Goal: Task Accomplishment & Management: Manage account settings

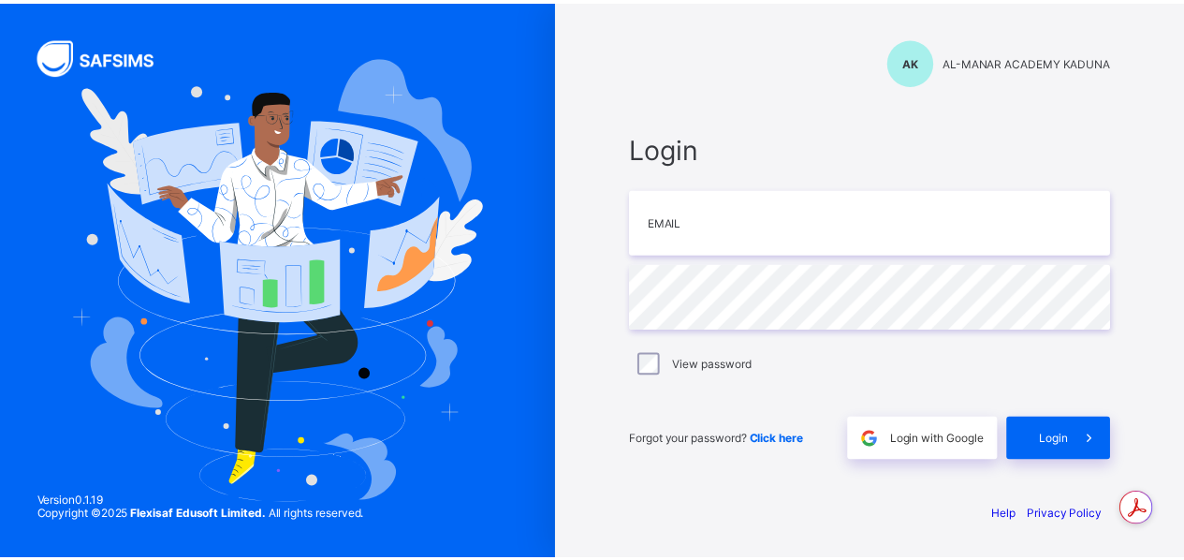
scroll to position [774, 0]
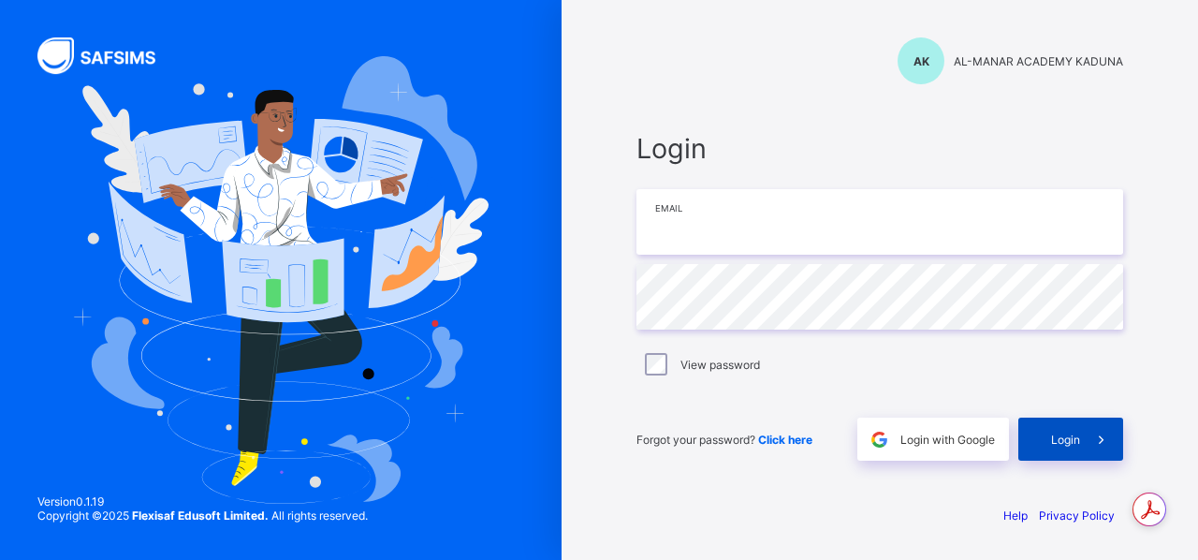
type input "**********"
click at [1052, 428] on div "Login" at bounding box center [1070, 438] width 105 height 43
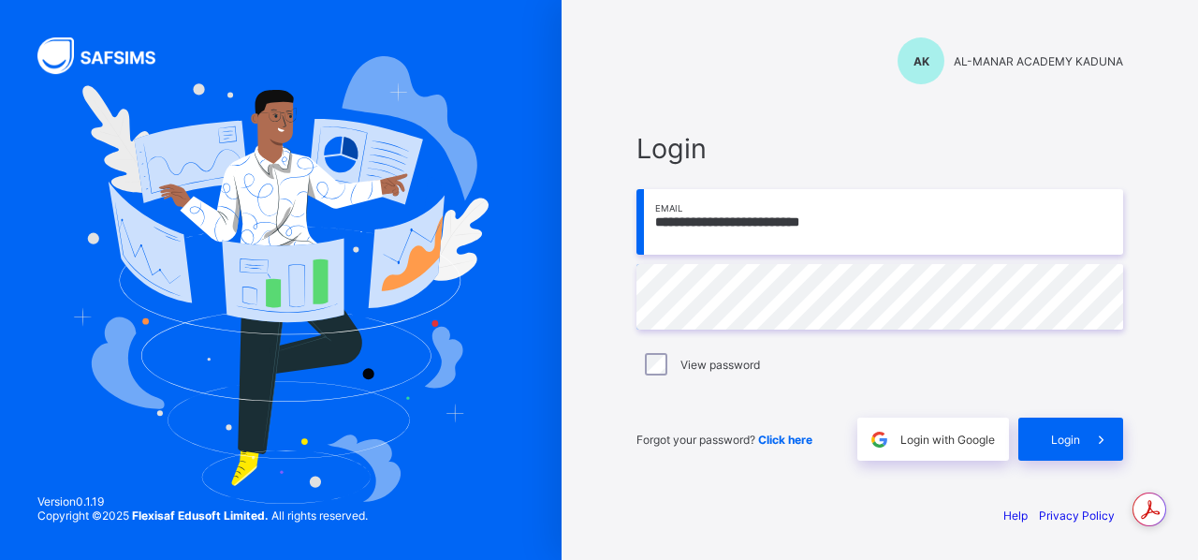
click at [751, 87] on div "**********" at bounding box center [880, 280] width 562 height 560
click at [645, 90] on div "**********" at bounding box center [880, 280] width 562 height 560
click at [1065, 454] on div "Login" at bounding box center [1070, 438] width 105 height 43
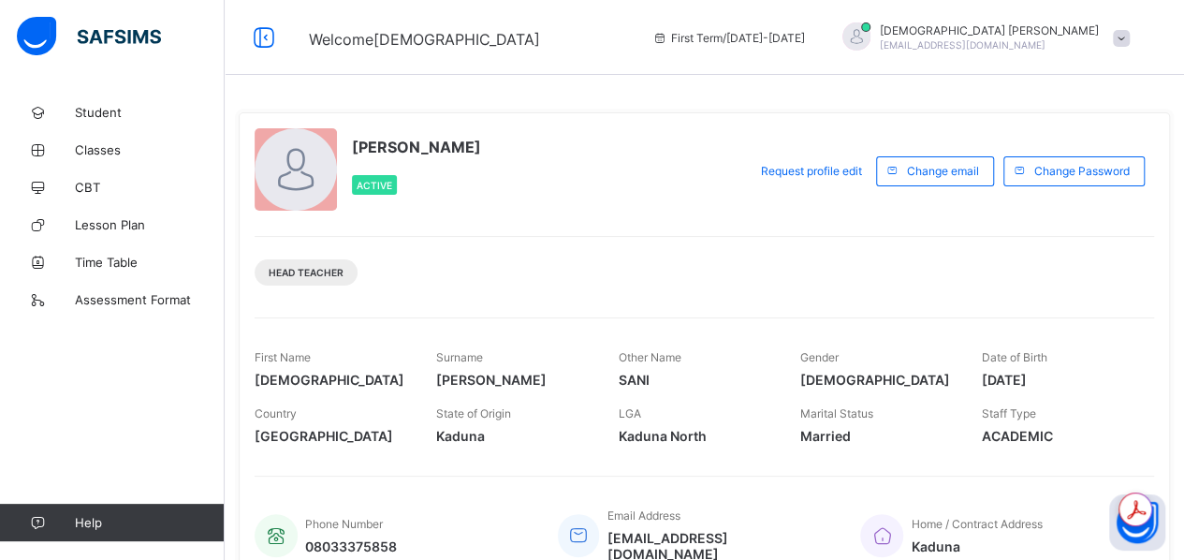
click at [597, 220] on div "[PERSON_NAME] Active Request profile edit Change email Change Password Head Tea…" at bounding box center [704, 349] width 931 height 475
click at [300, 171] on div at bounding box center [296, 169] width 82 height 82
click at [99, 106] on span "Student" at bounding box center [150, 112] width 150 height 15
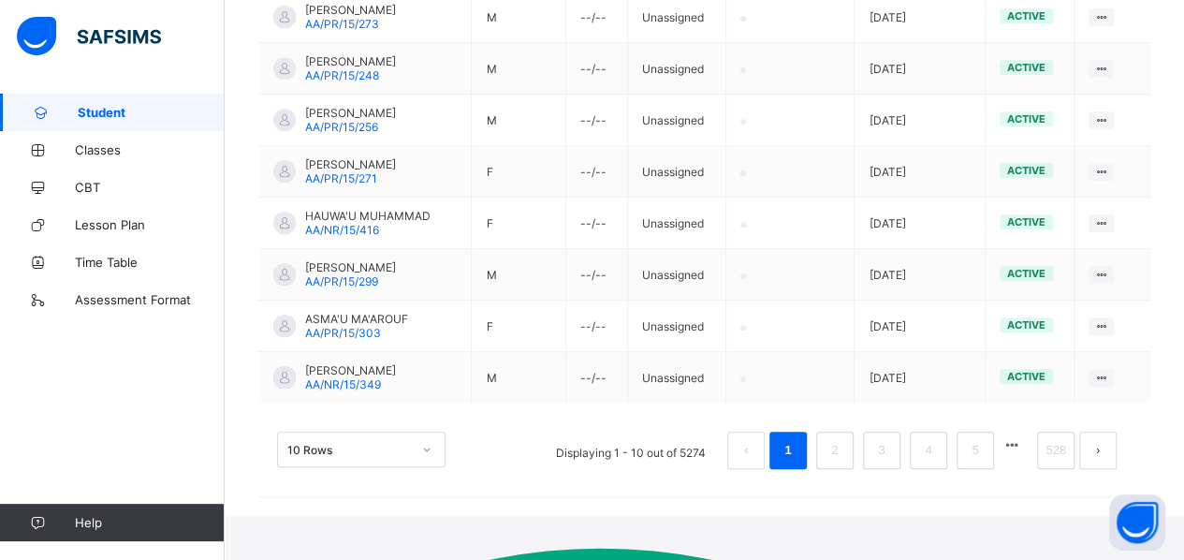
scroll to position [636, 0]
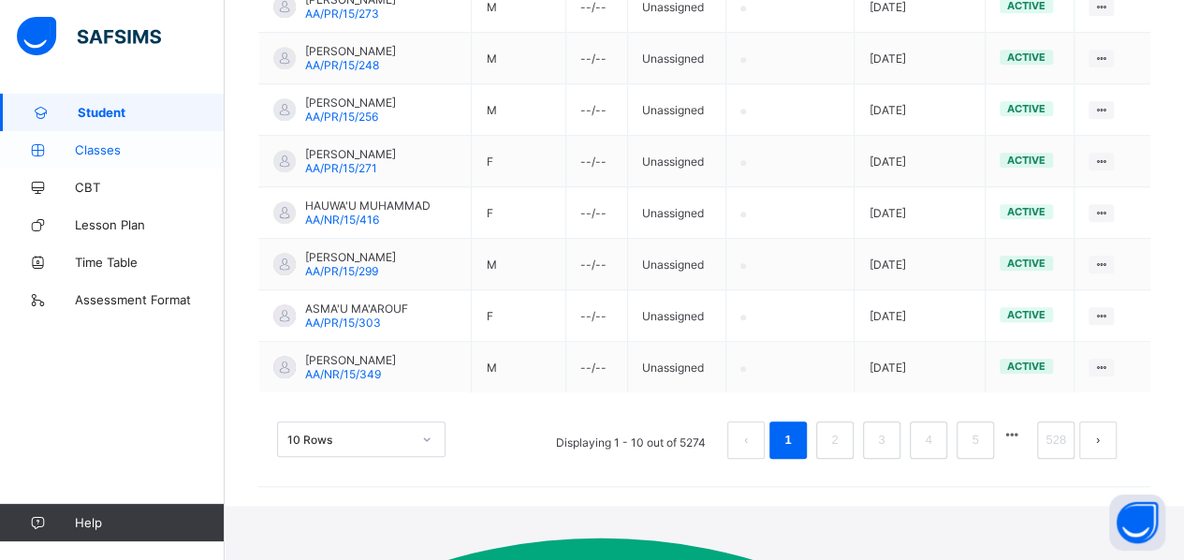
click at [115, 153] on span "Classes" at bounding box center [150, 149] width 150 height 15
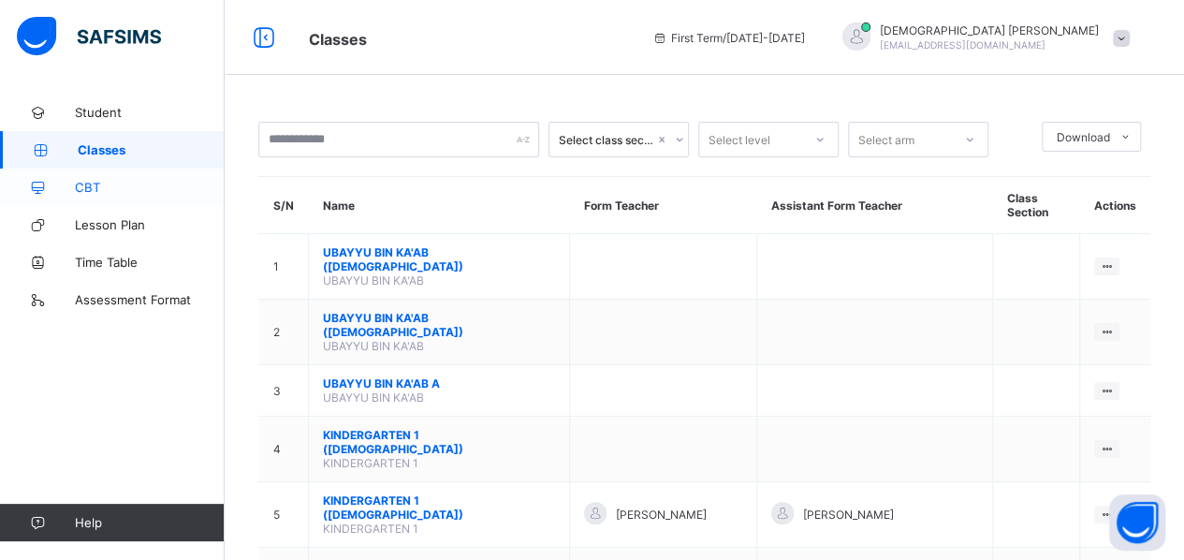
click at [94, 183] on span "CBT" at bounding box center [150, 187] width 150 height 15
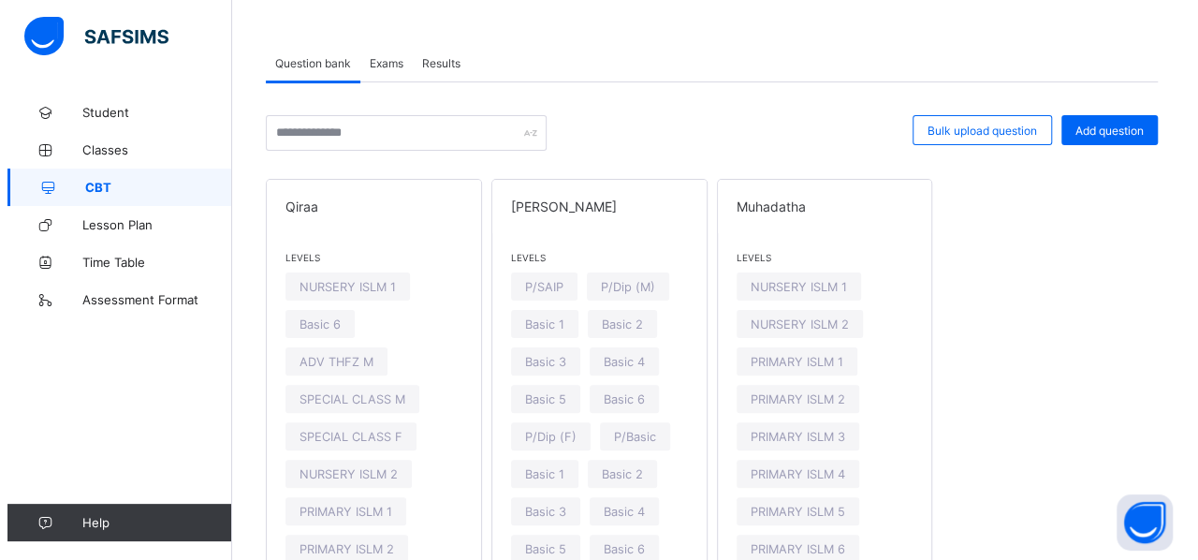
scroll to position [73, 0]
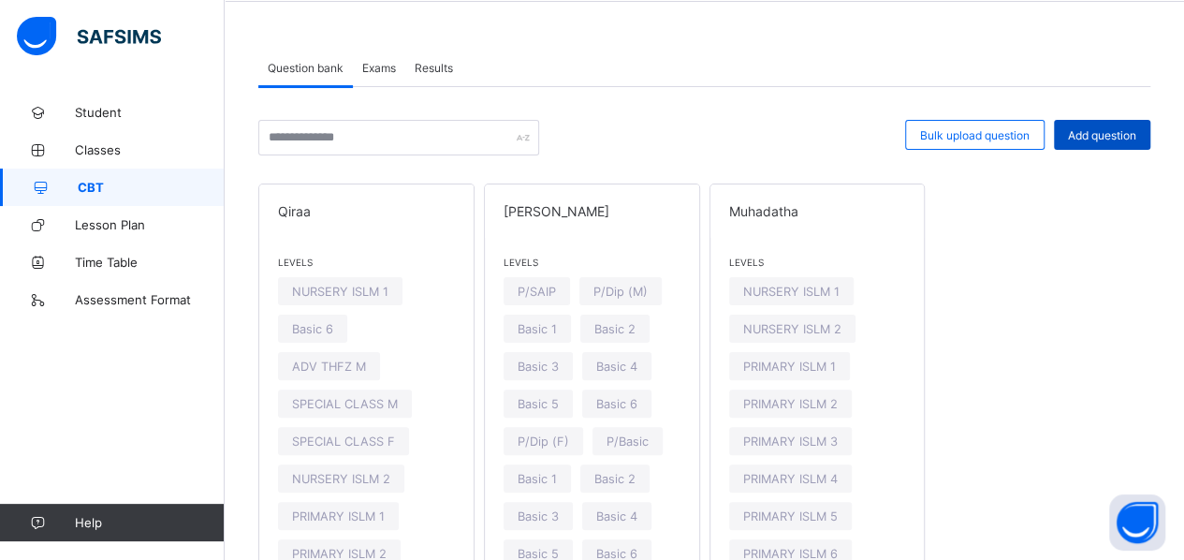
click at [1110, 141] on span "Add question" at bounding box center [1102, 135] width 68 height 14
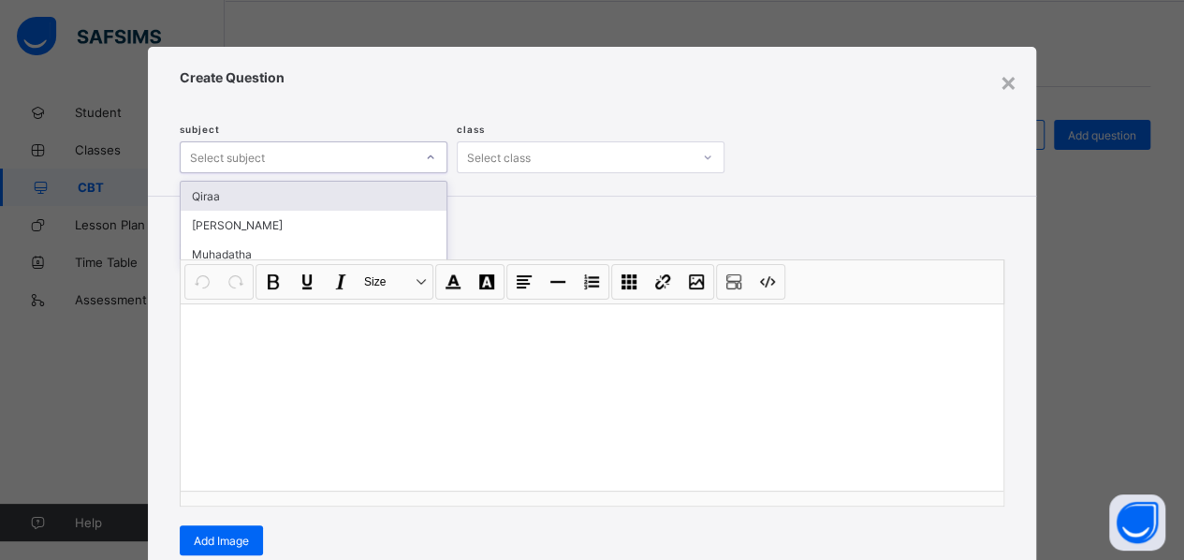
click at [426, 161] on icon at bounding box center [430, 157] width 11 height 19
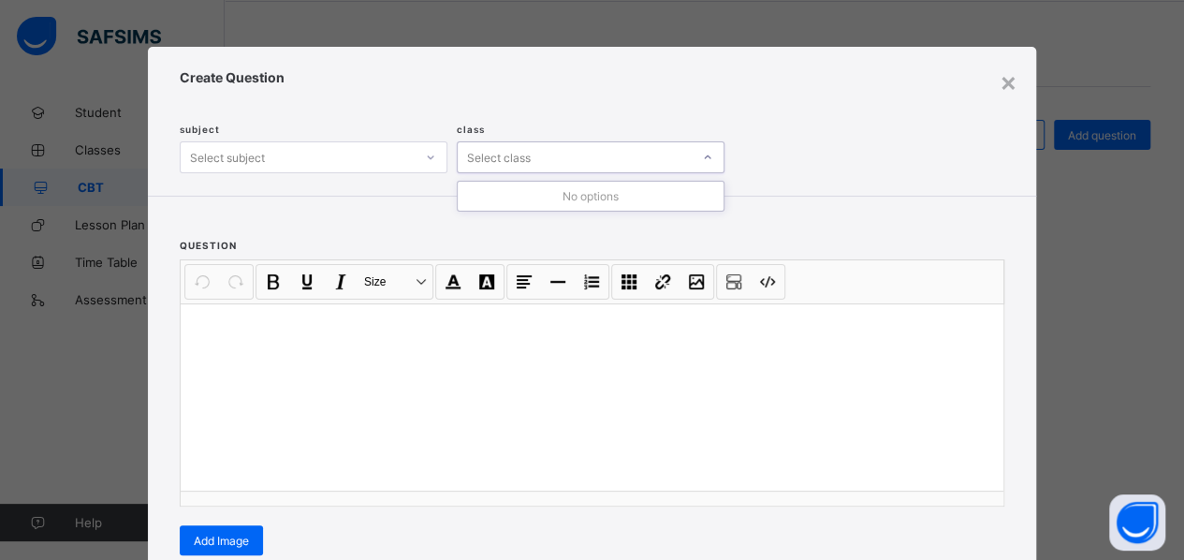
click at [702, 162] on icon at bounding box center [707, 157] width 11 height 19
click at [1006, 89] on div "×" at bounding box center [1009, 82] width 18 height 32
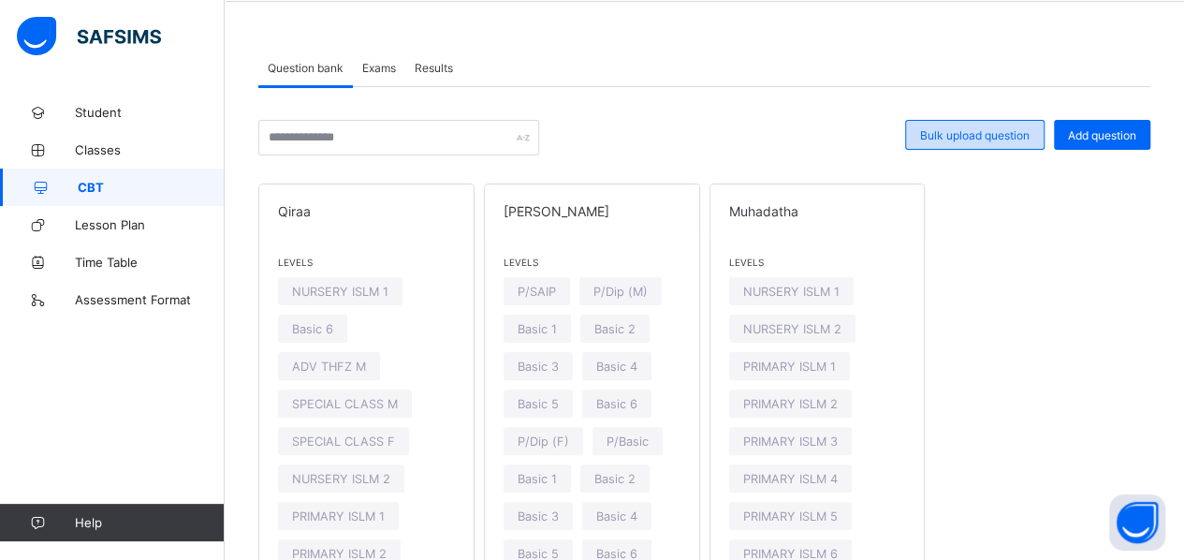
click at [1005, 143] on div "Bulk upload question" at bounding box center [974, 135] width 139 height 30
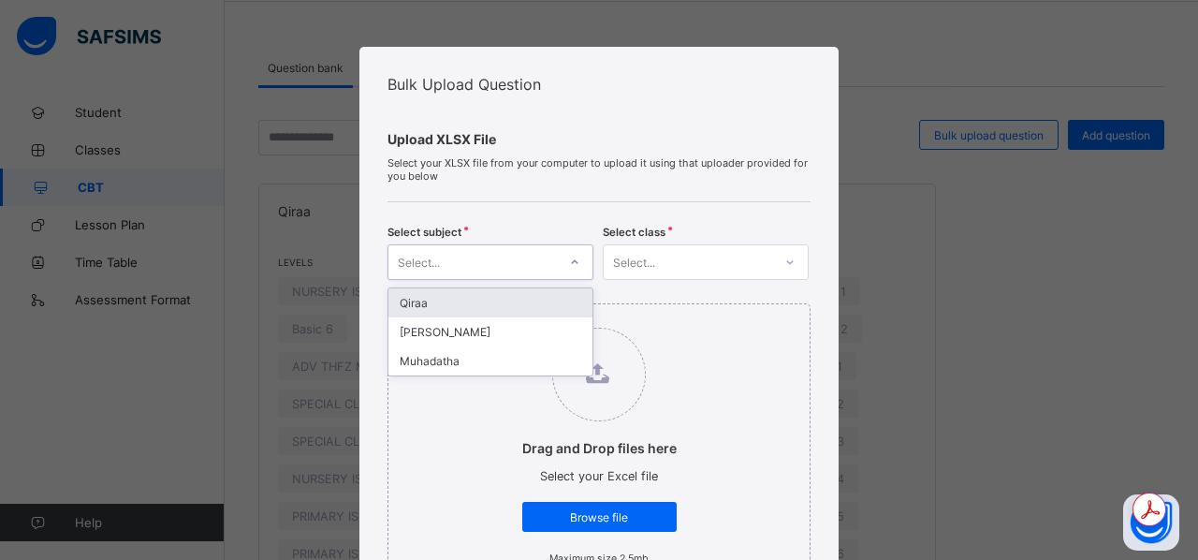
click at [577, 277] on div at bounding box center [575, 262] width 32 height 30
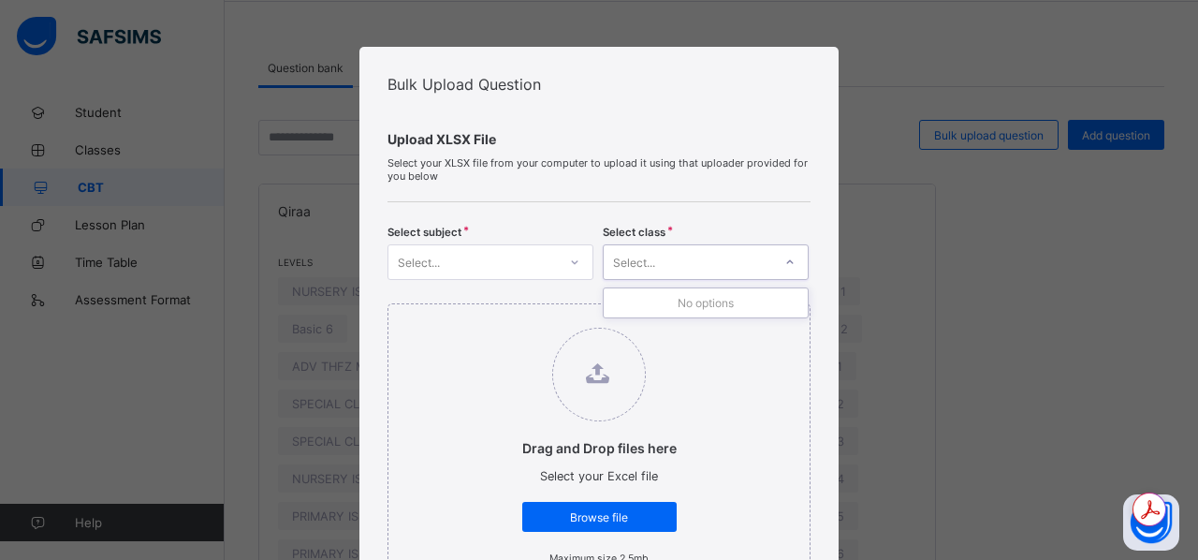
click at [675, 268] on div "Select..." at bounding box center [688, 262] width 168 height 26
click at [786, 271] on icon at bounding box center [789, 262] width 11 height 19
click at [861, 133] on div "Bulk Upload Question Upload XLSX File Select your XLSX file from your computer …" at bounding box center [599, 280] width 1198 height 560
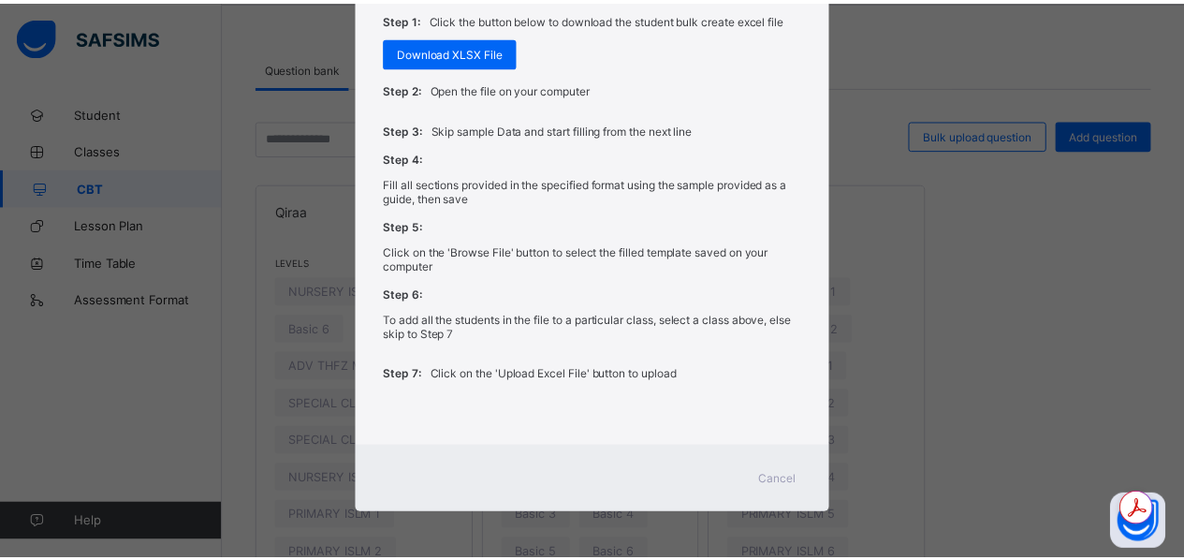
scroll to position [851, 0]
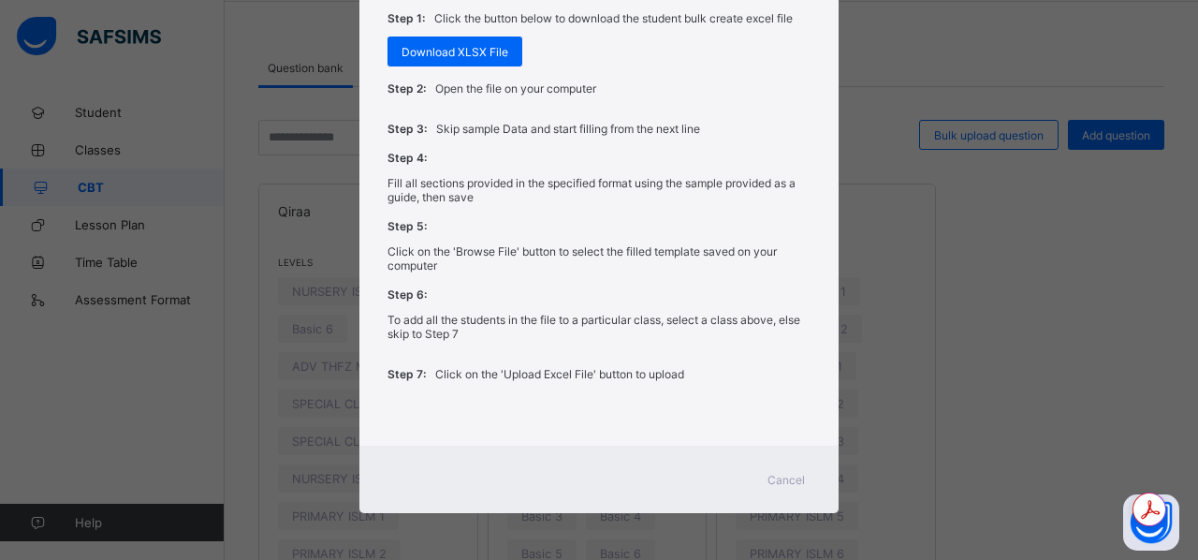
click at [788, 482] on span "Cancel" at bounding box center [785, 480] width 37 height 14
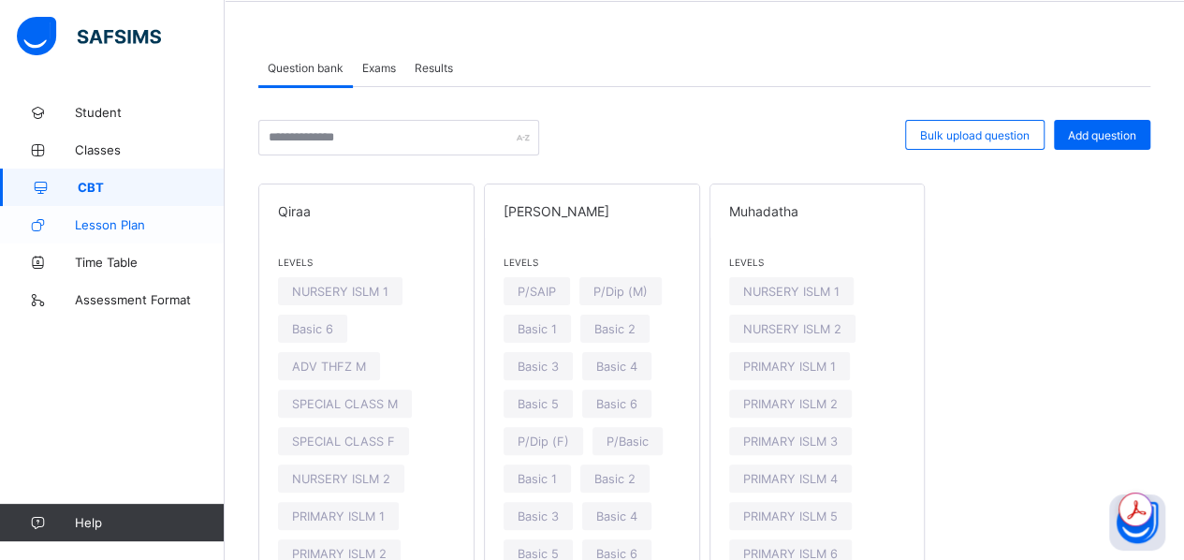
click at [111, 226] on span "Lesson Plan" at bounding box center [150, 224] width 150 height 15
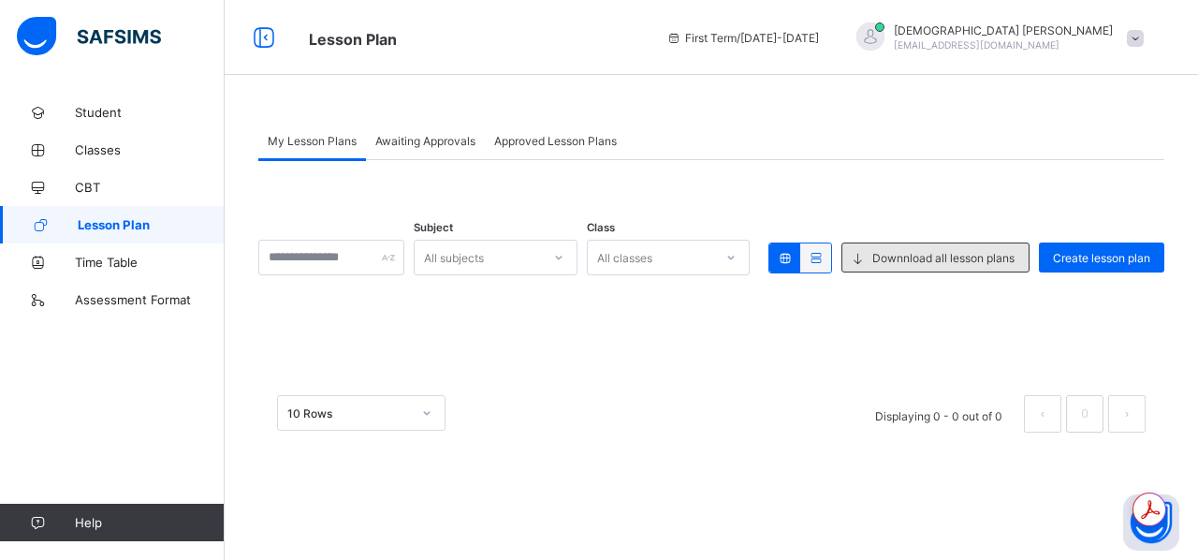
click at [977, 265] on span "Downnload all lesson plans" at bounding box center [943, 258] width 142 height 14
click at [927, 265] on div "Downnload all lesson plans" at bounding box center [935, 257] width 188 height 30
click at [904, 261] on span "Downnload all lesson plans" at bounding box center [943, 258] width 142 height 14
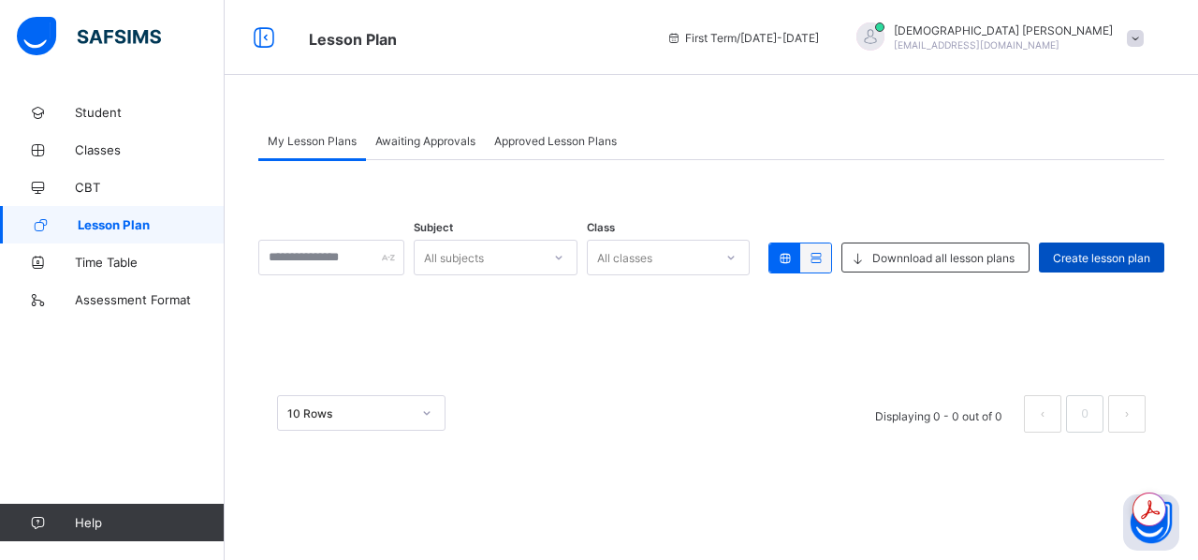
click at [1072, 256] on span "Create lesson plan" at bounding box center [1101, 258] width 97 height 14
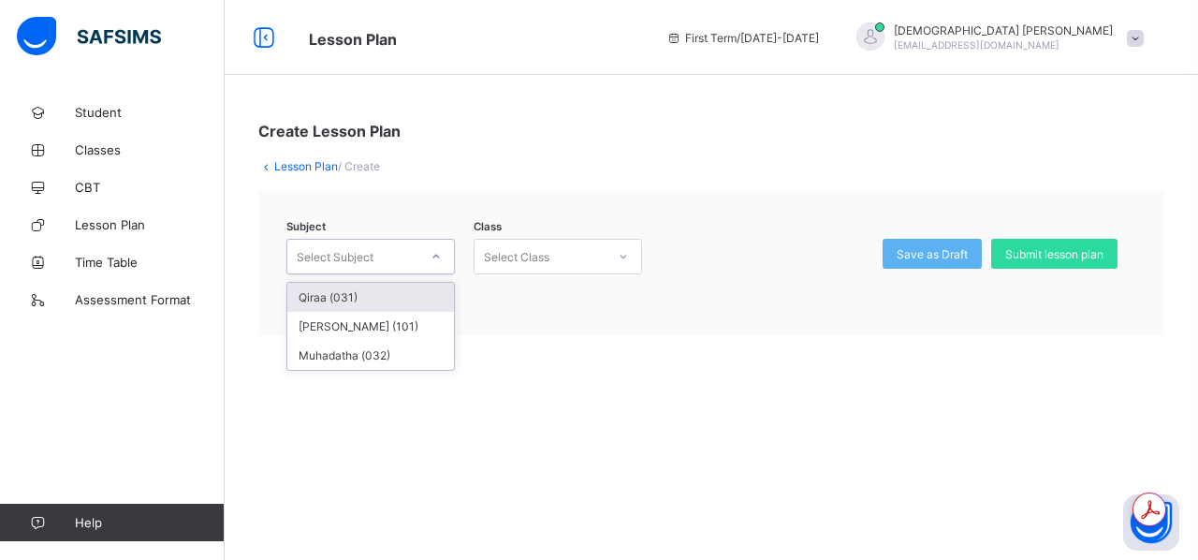
click at [425, 265] on div at bounding box center [436, 256] width 32 height 30
click at [393, 312] on div "Qiraa (031)" at bounding box center [370, 297] width 167 height 29
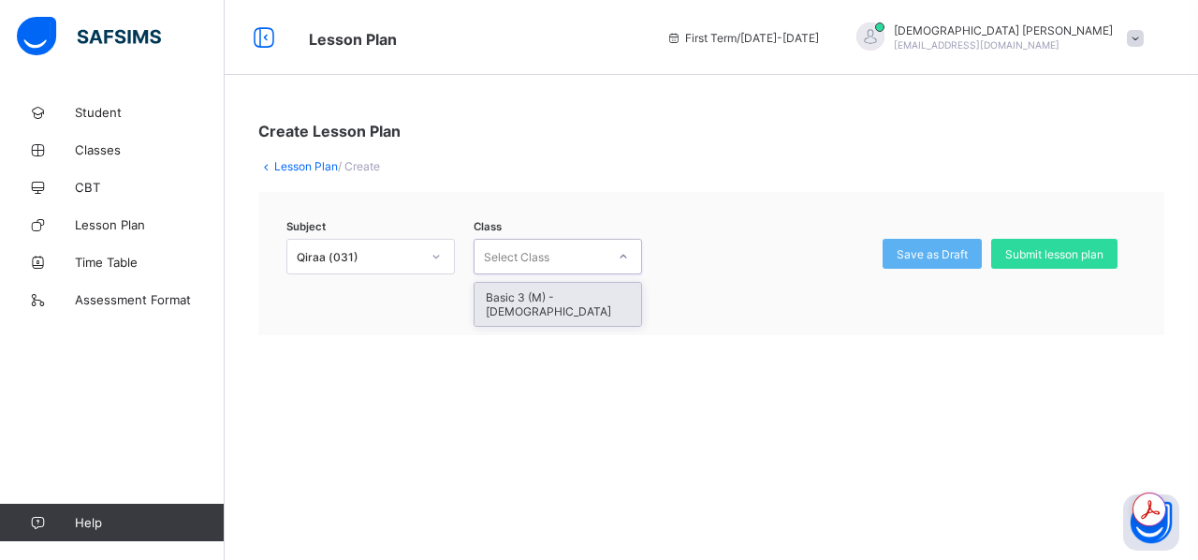
click at [623, 265] on icon at bounding box center [623, 256] width 11 height 19
click at [578, 308] on div "Basic 3 (M) - [DEMOGRAPHIC_DATA]" at bounding box center [558, 304] width 167 height 43
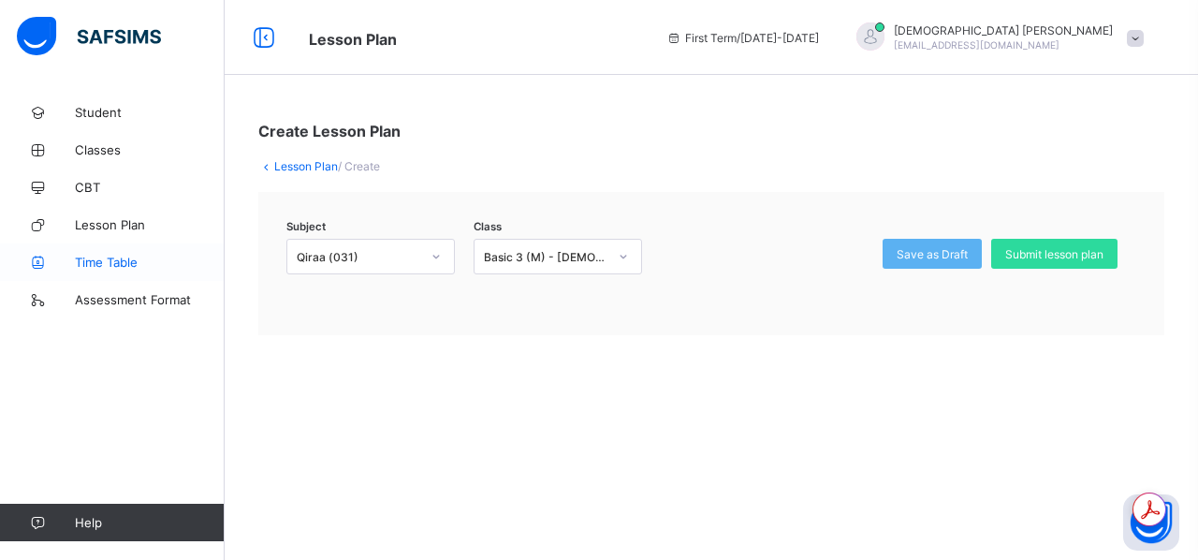
click at [120, 263] on span "Time Table" at bounding box center [150, 262] width 150 height 15
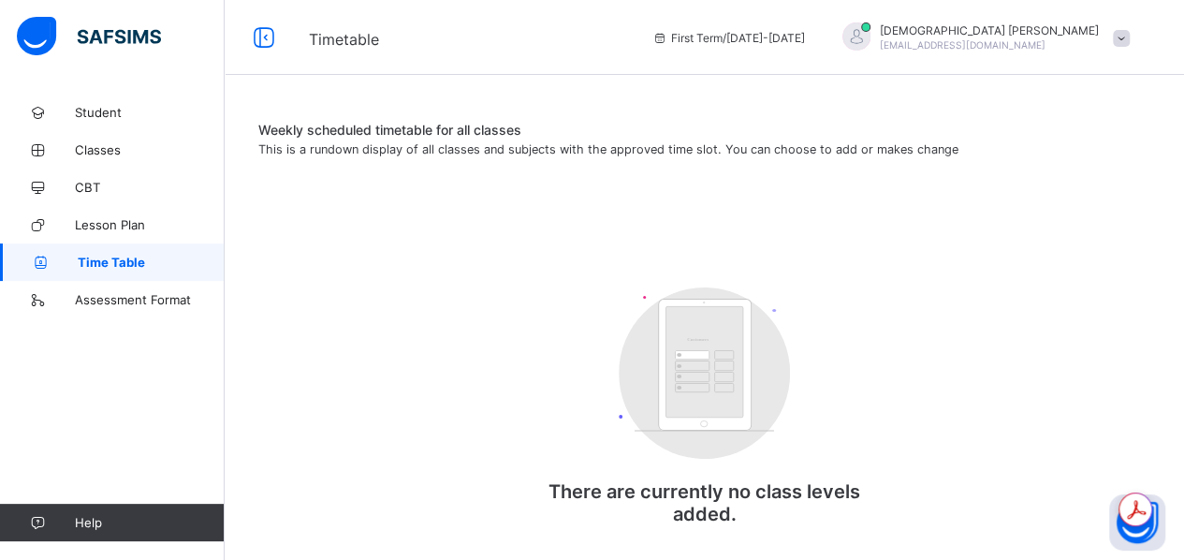
click at [702, 390] on rect at bounding box center [704, 361] width 78 height 111
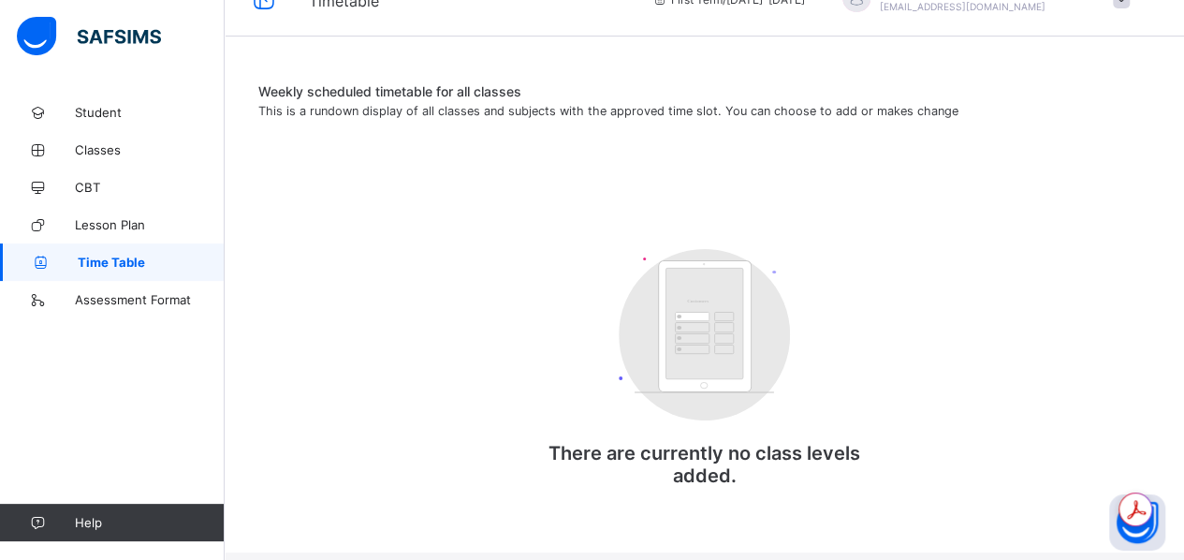
scroll to position [52, 0]
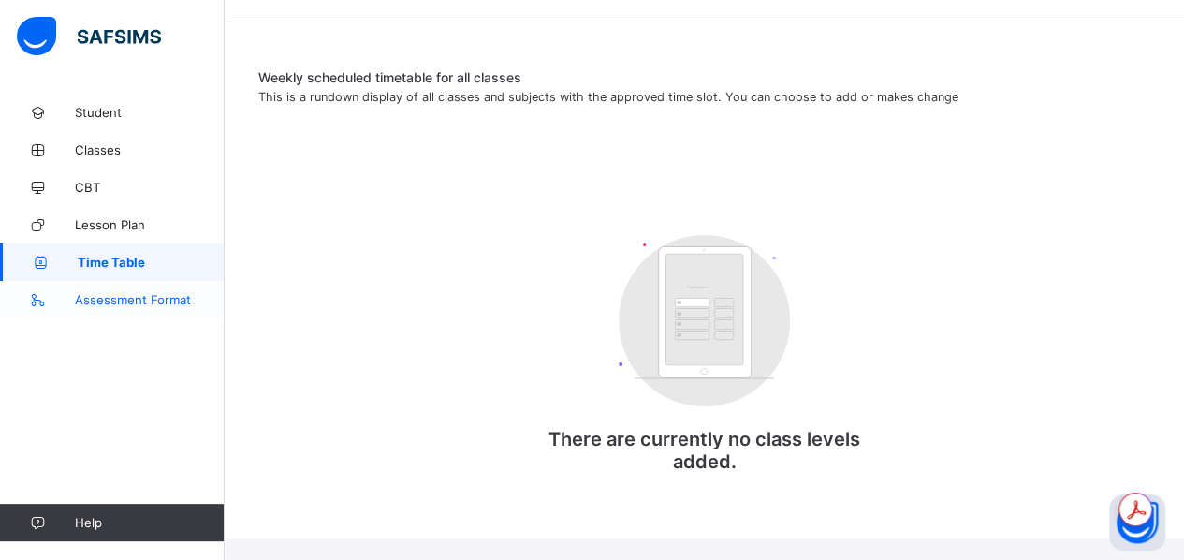
click at [110, 303] on span "Assessment Format" at bounding box center [150, 299] width 150 height 15
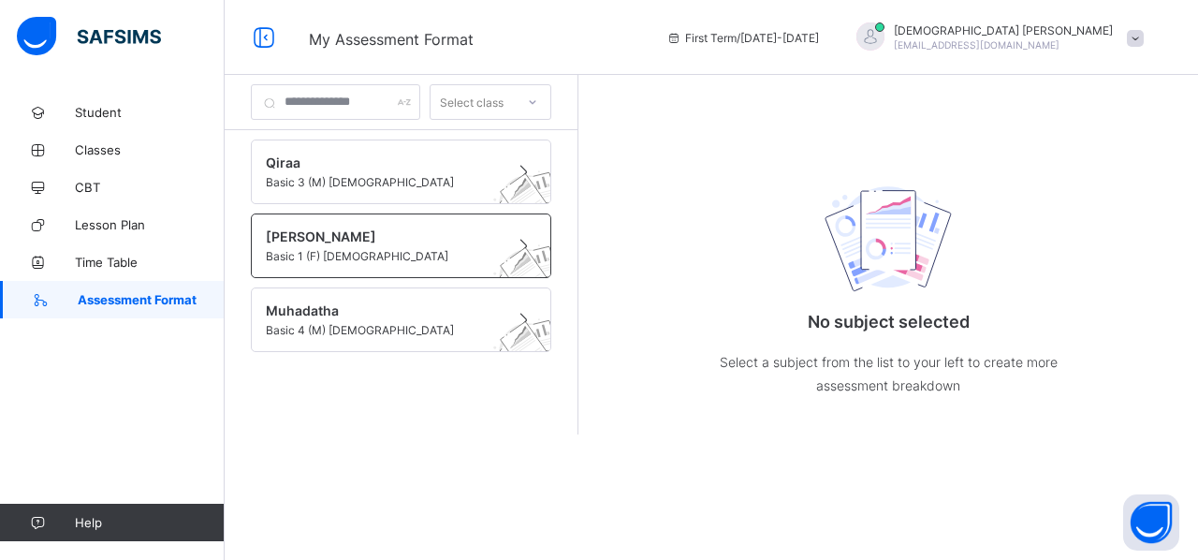
click at [532, 273] on img at bounding box center [529, 279] width 103 height 99
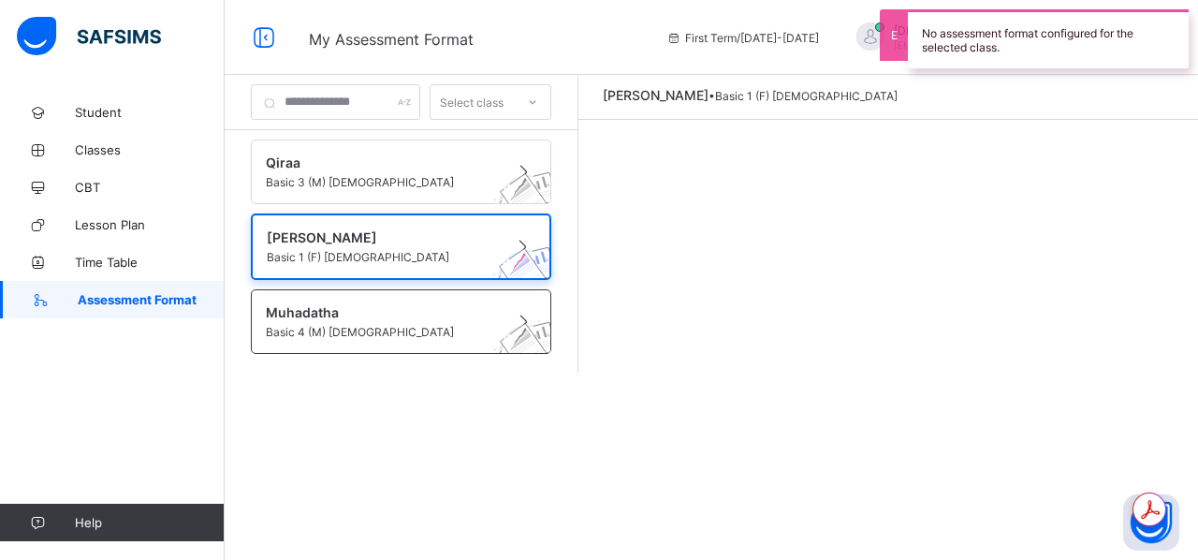
click at [500, 339] on span "Basic 4 (M) [DEMOGRAPHIC_DATA]" at bounding box center [383, 332] width 235 height 14
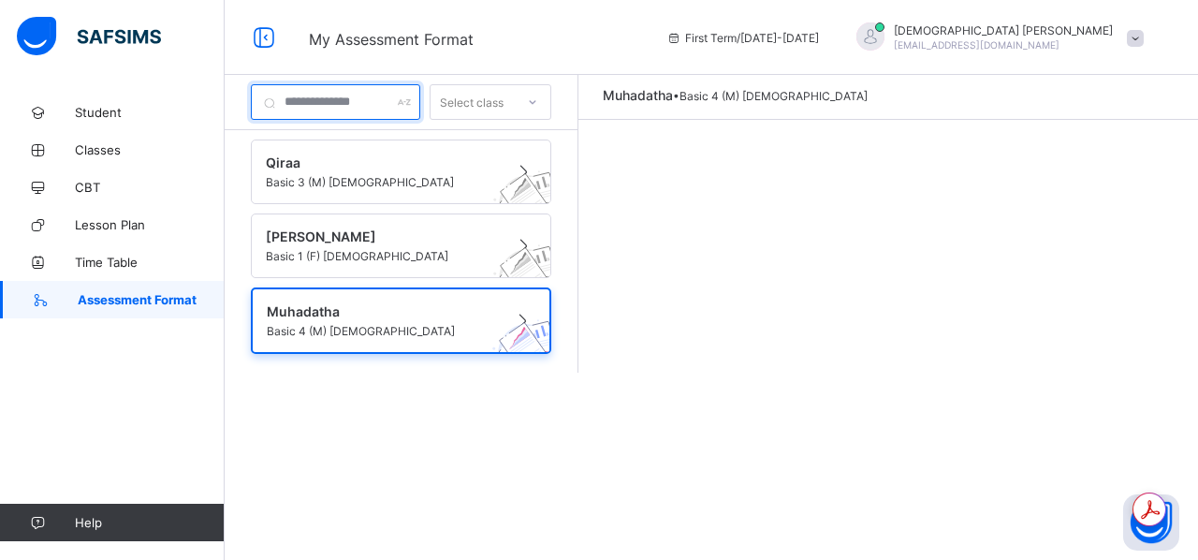
click at [403, 97] on input "text" at bounding box center [335, 102] width 169 height 36
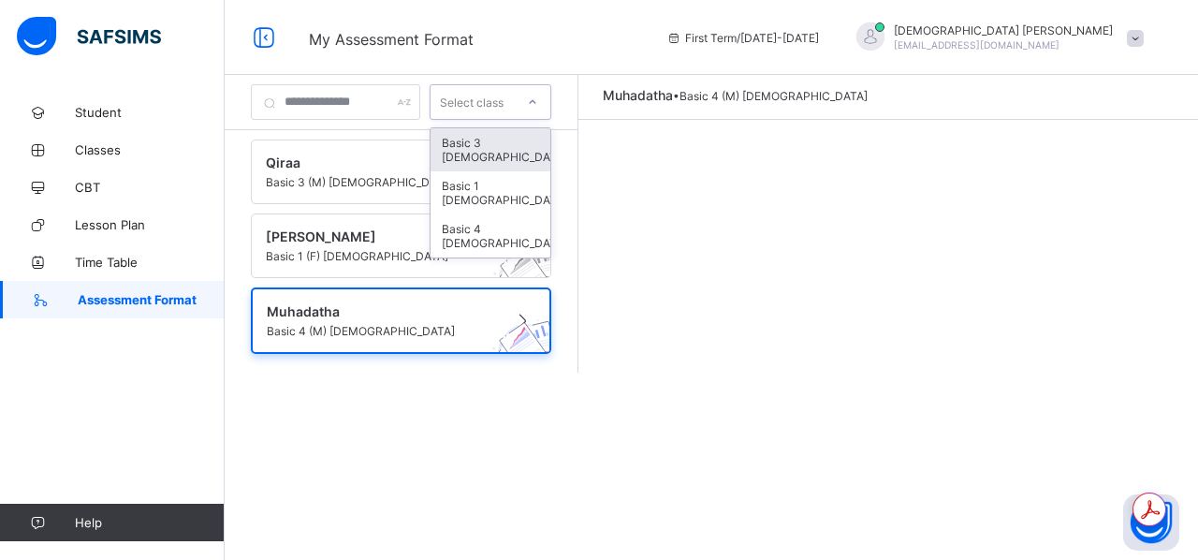
click at [538, 105] on icon at bounding box center [532, 102] width 11 height 19
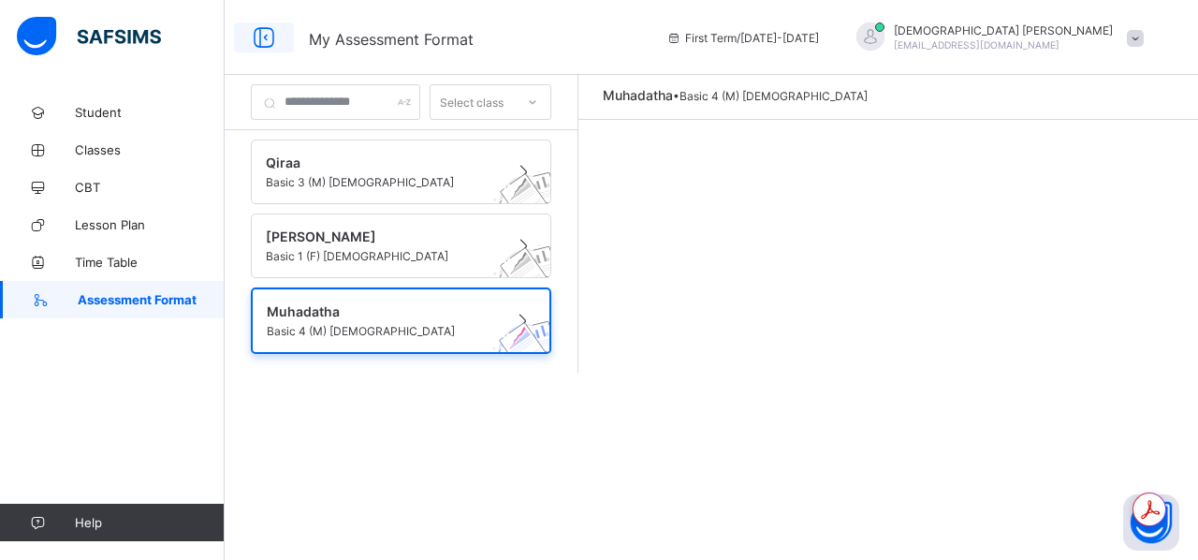
click at [269, 37] on icon at bounding box center [264, 37] width 32 height 27
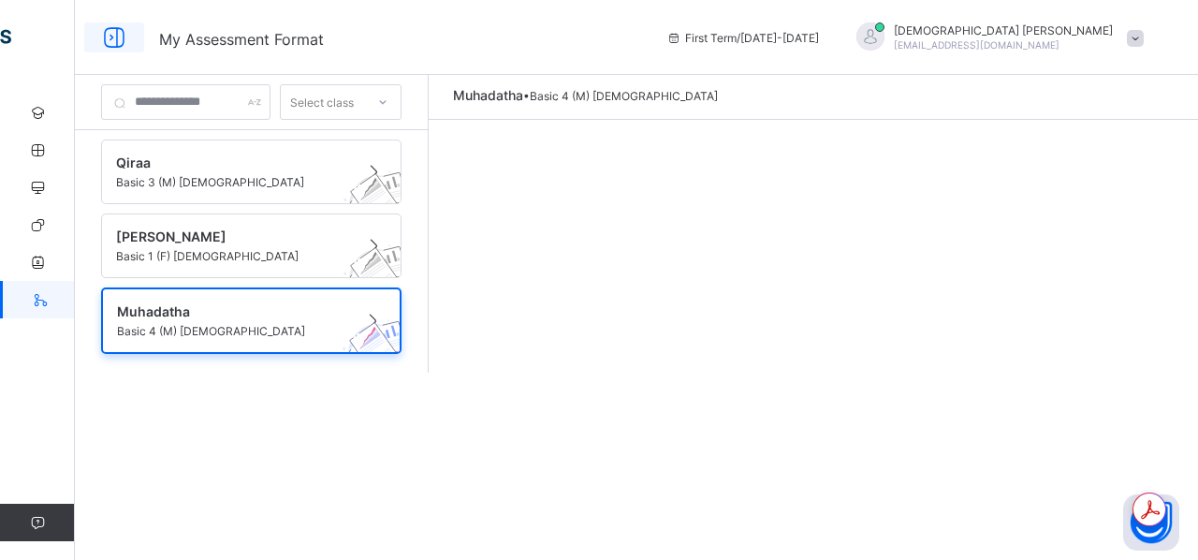
click at [111, 33] on icon at bounding box center [114, 37] width 32 height 27
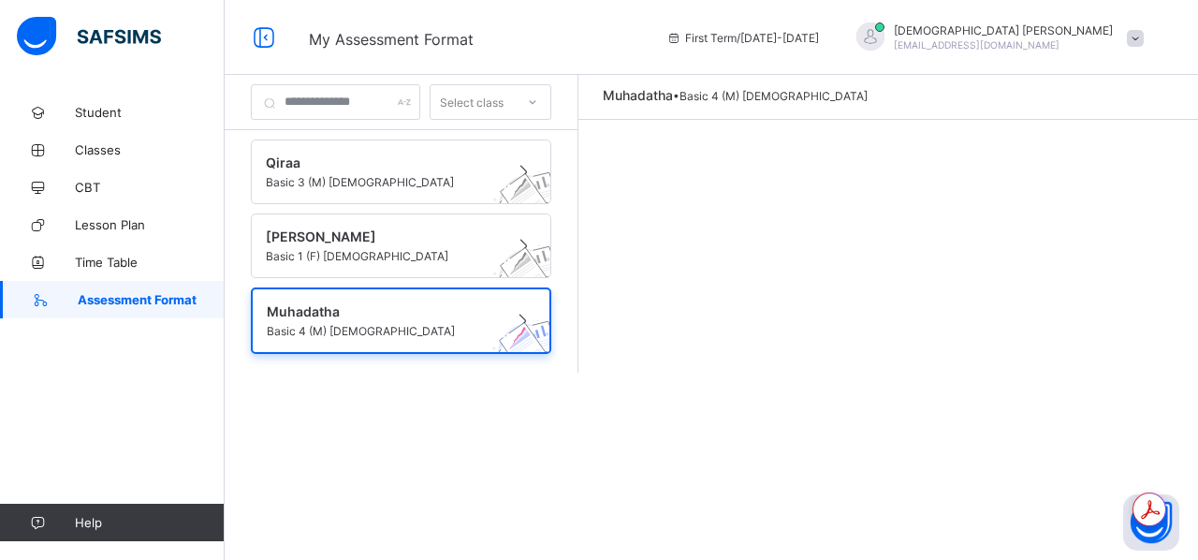
click at [57, 36] on img at bounding box center [89, 36] width 144 height 39
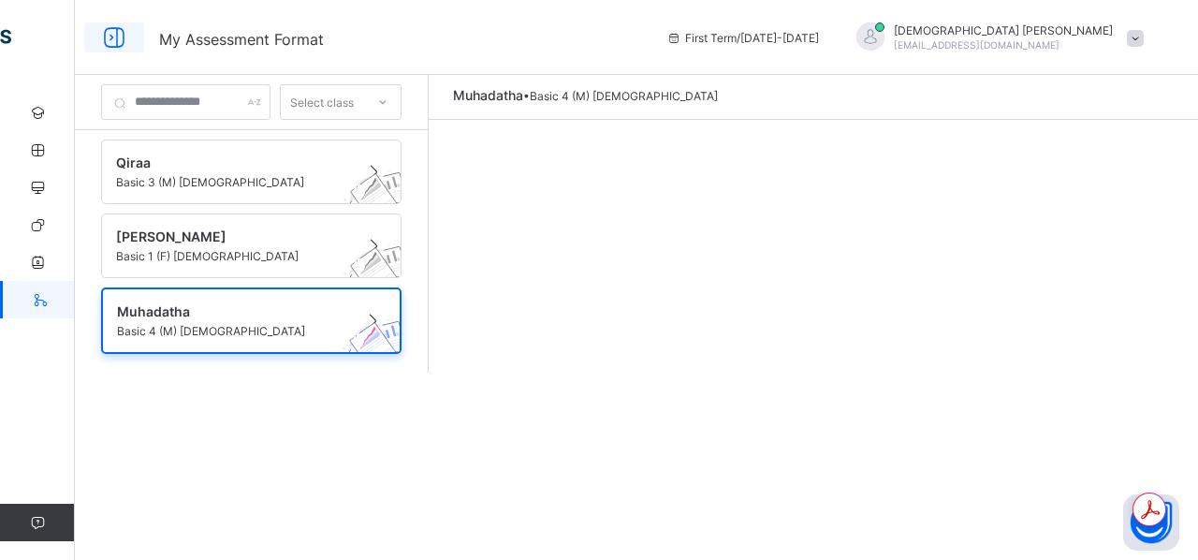
click at [112, 40] on icon at bounding box center [114, 37] width 32 height 27
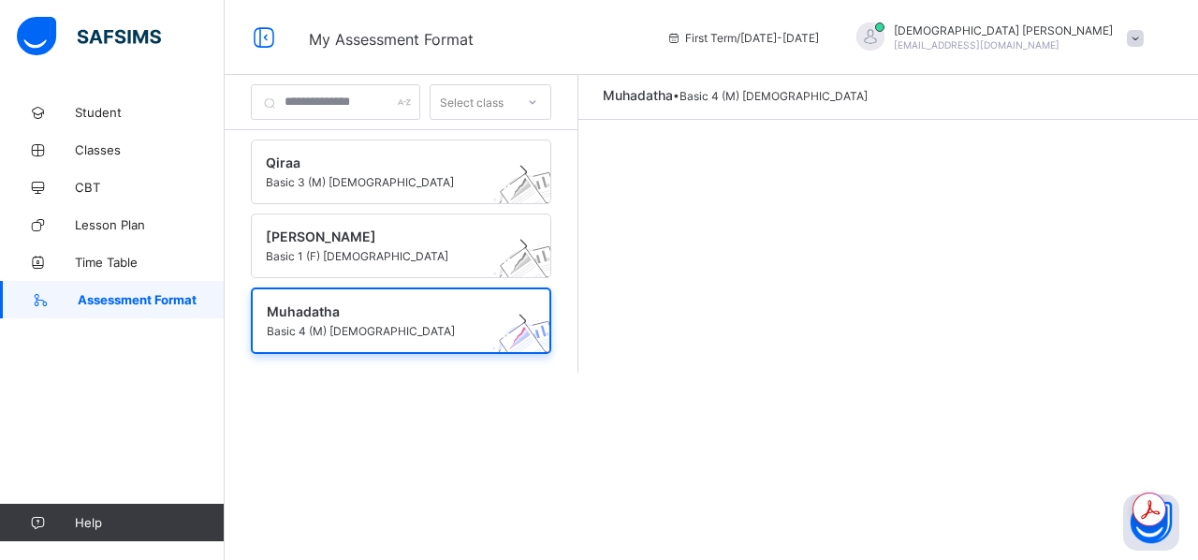
click at [172, 343] on div "Student Classes CBT Lesson Plan Time Table Assessment Format Help" at bounding box center [112, 317] width 225 height 485
click at [1136, 44] on span at bounding box center [1135, 38] width 17 height 17
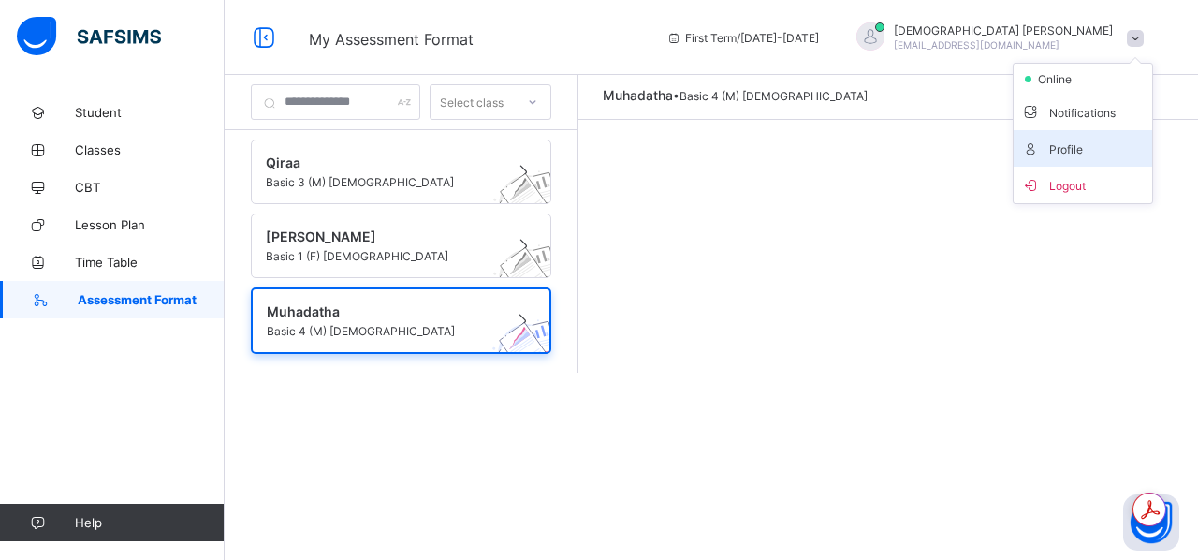
click at [1088, 158] on span "Profile" at bounding box center [1083, 149] width 124 height 22
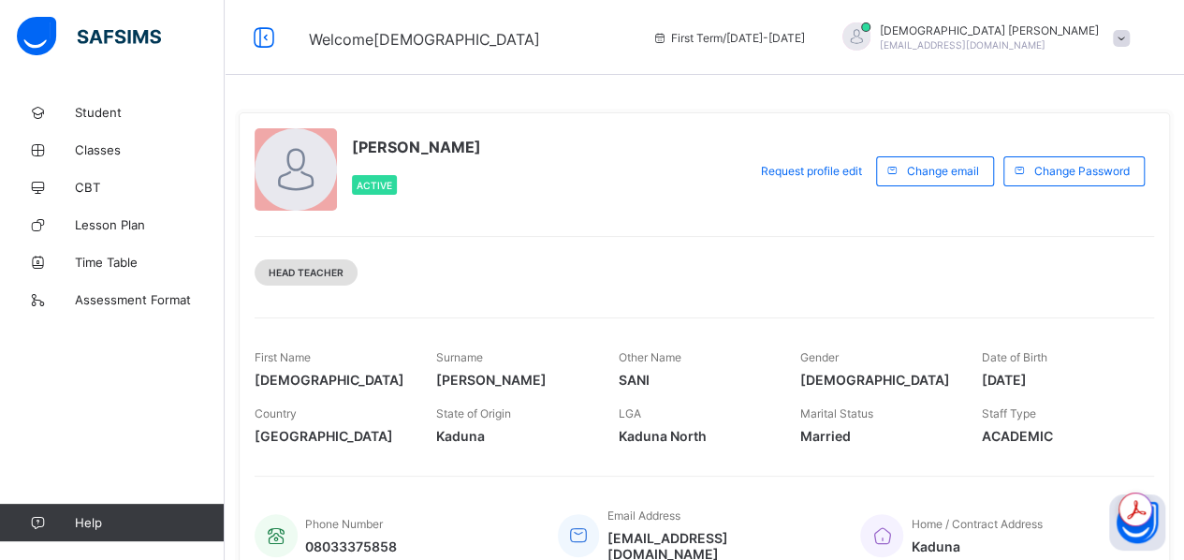
click at [344, 278] on div "Head Teacher" at bounding box center [306, 272] width 103 height 26
click at [335, 278] on span "Head Teacher" at bounding box center [306, 272] width 75 height 11
click at [980, 28] on span "[PERSON_NAME]" at bounding box center [989, 30] width 219 height 14
click at [835, 169] on span "Request profile edit" at bounding box center [811, 171] width 101 height 14
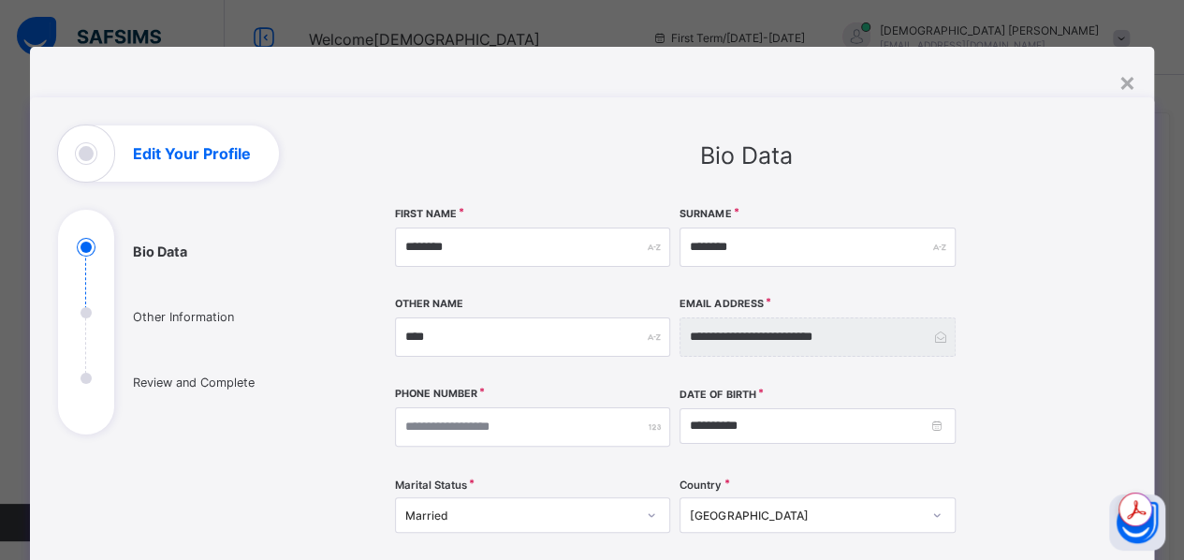
click at [84, 165] on div "Edit Your Profile" at bounding box center [168, 153] width 221 height 56
click at [153, 161] on h1 "Edit Your Profile" at bounding box center [192, 153] width 118 height 15
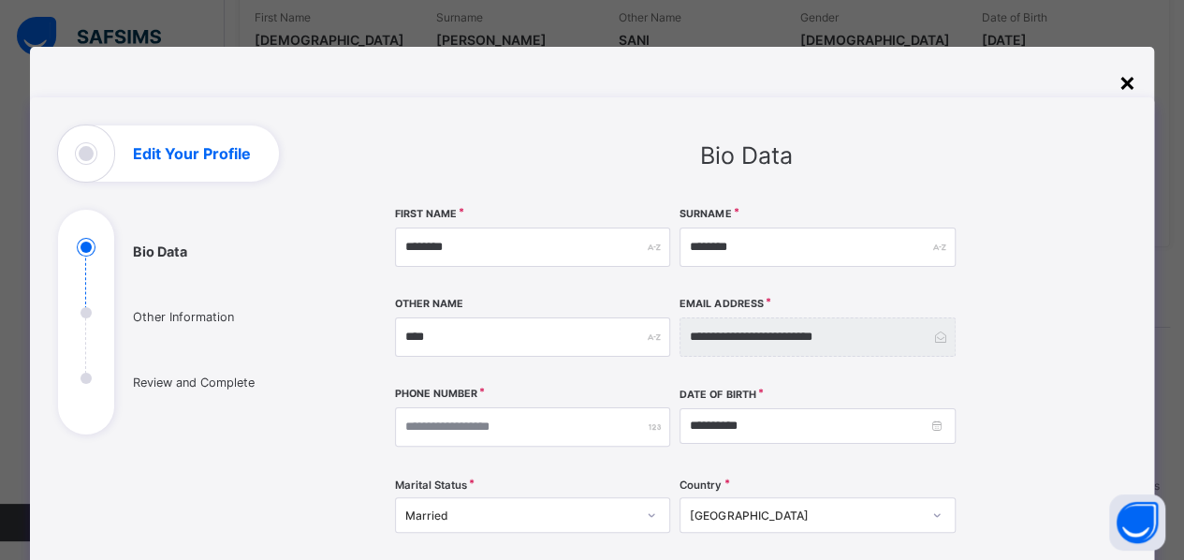
click at [1125, 86] on div "×" at bounding box center [1127, 82] width 18 height 32
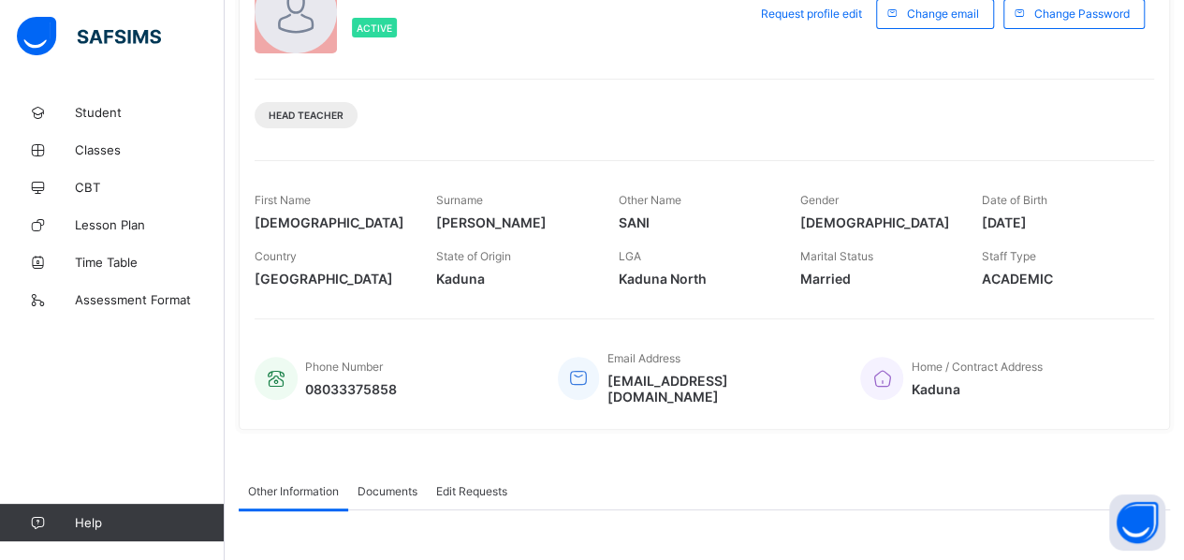
scroll to position [154, 0]
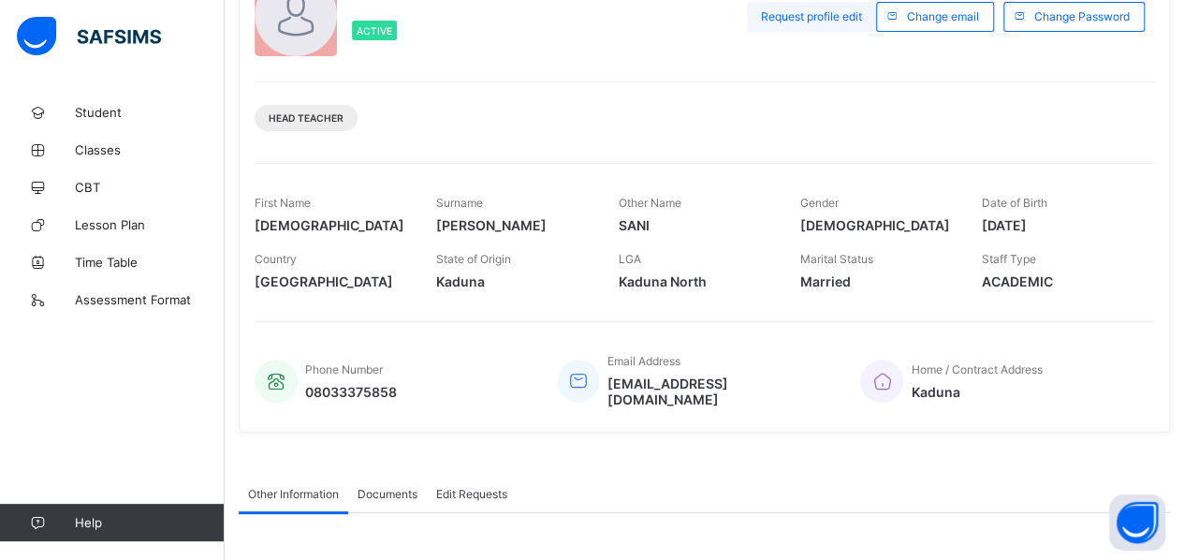
click at [852, 30] on div "Request profile edit" at bounding box center [811, 17] width 129 height 30
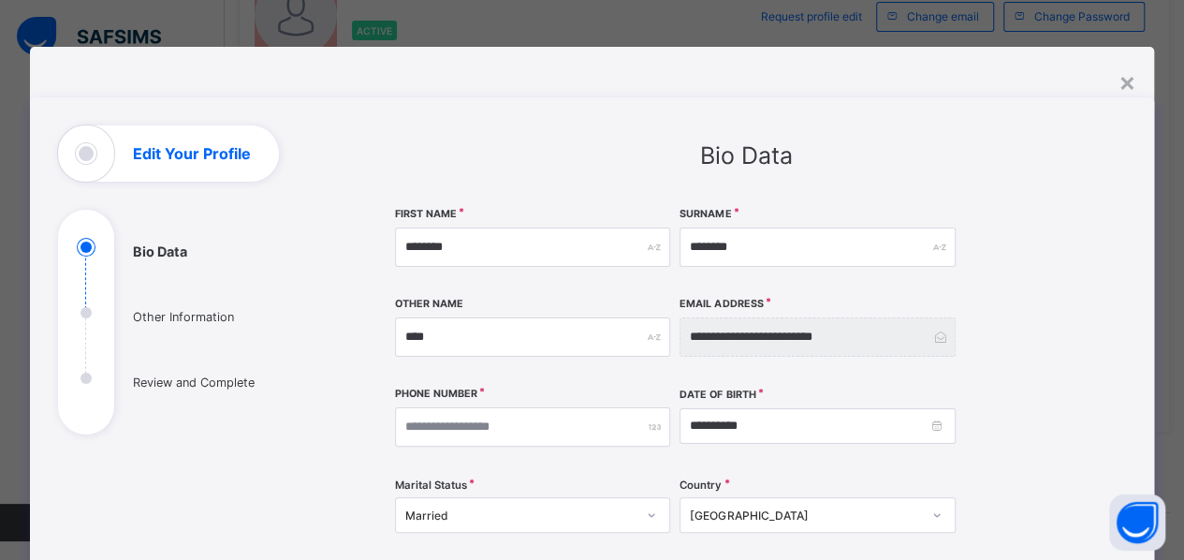
scroll to position [603, 0]
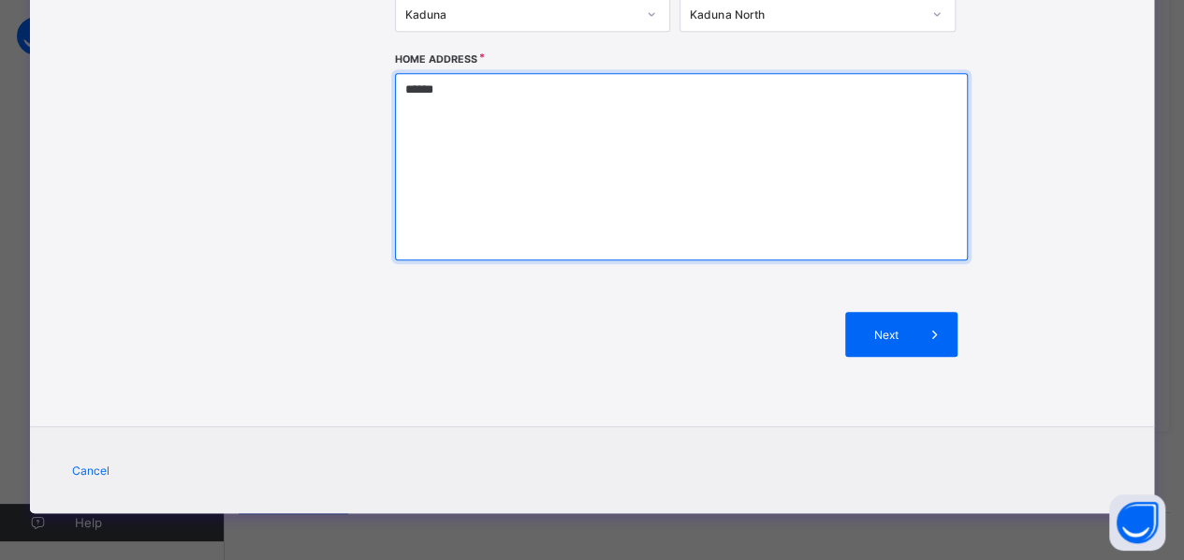
click at [449, 88] on textarea "******" at bounding box center [682, 166] width 574 height 187
click at [395, 87] on textarea "******" at bounding box center [682, 166] width 574 height 187
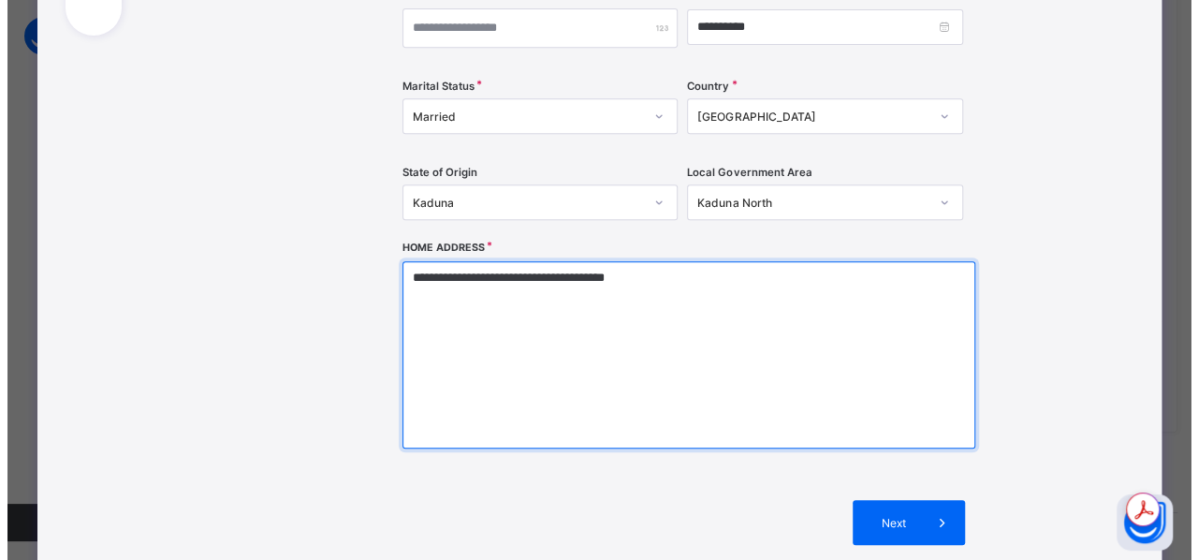
scroll to position [398, 0]
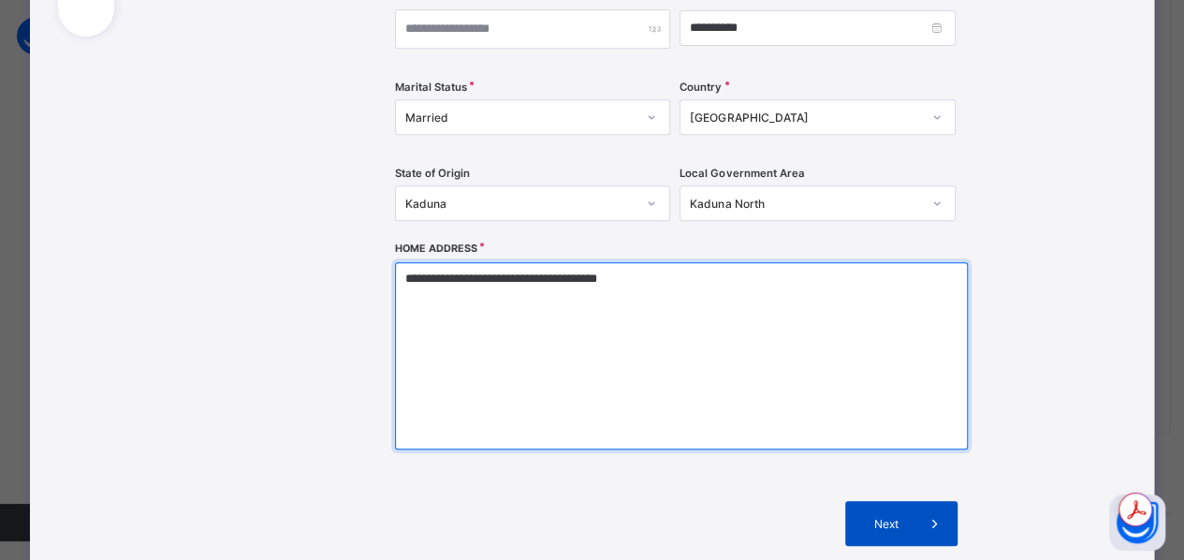
type textarea "**********"
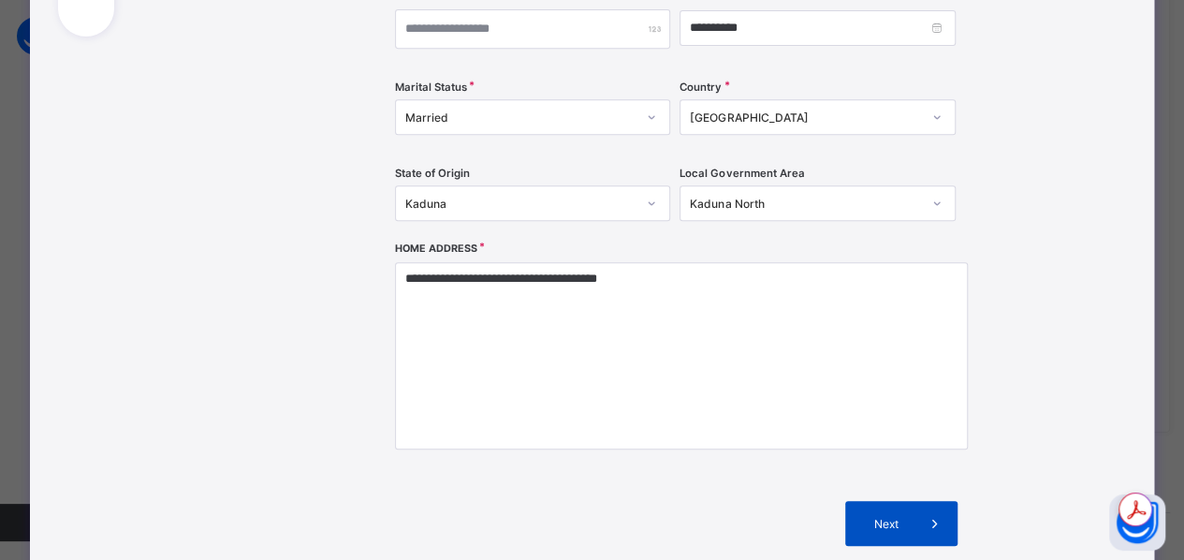
click at [893, 529] on div "Next" at bounding box center [901, 523] width 112 height 45
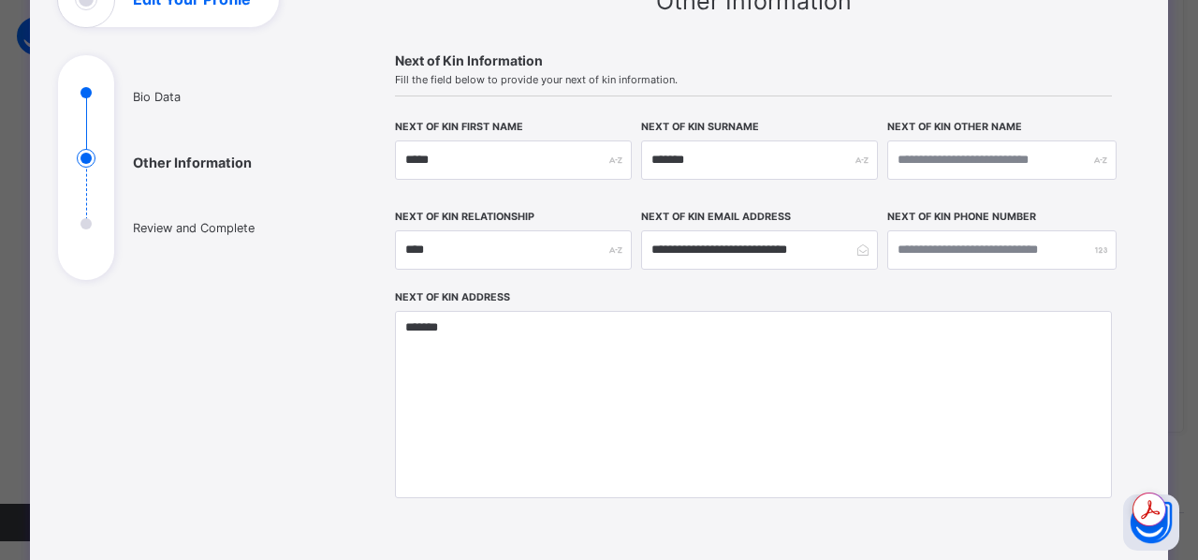
scroll to position [161, 0]
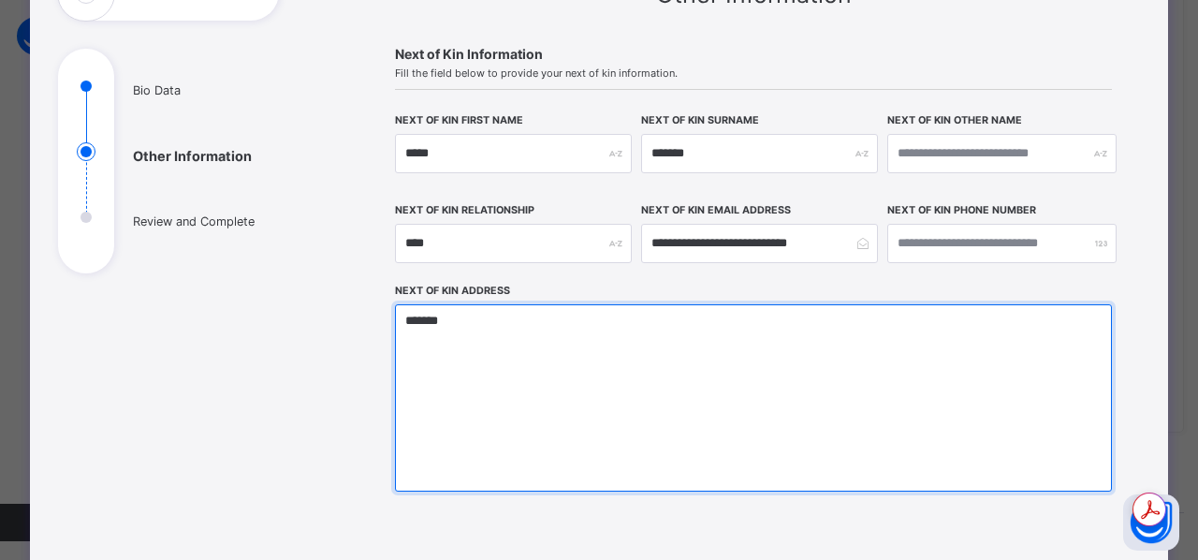
click at [401, 338] on textarea "******" at bounding box center [753, 397] width 717 height 187
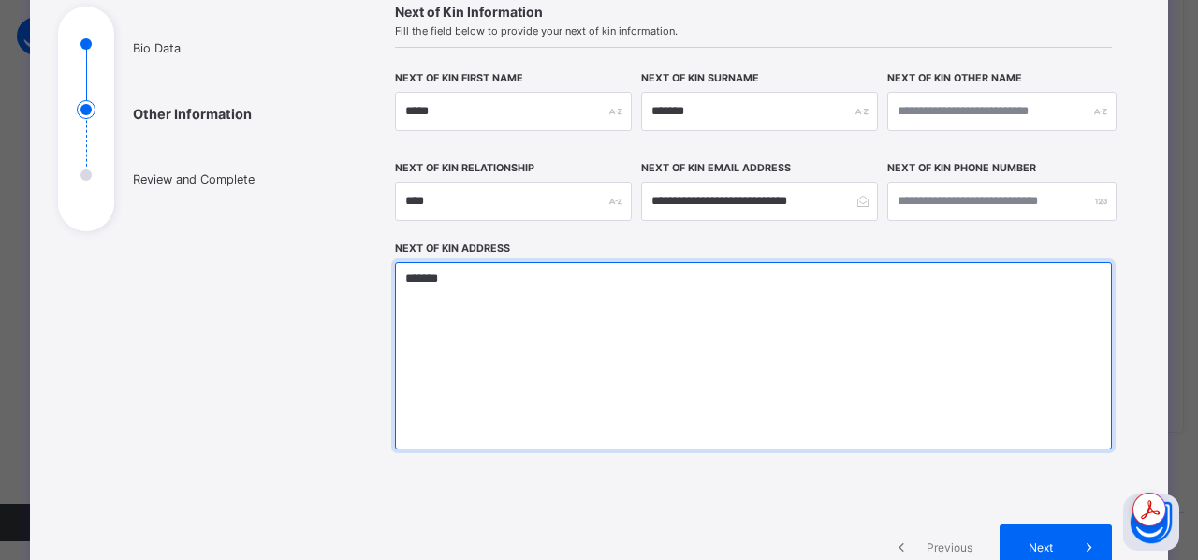
scroll to position [206, 0]
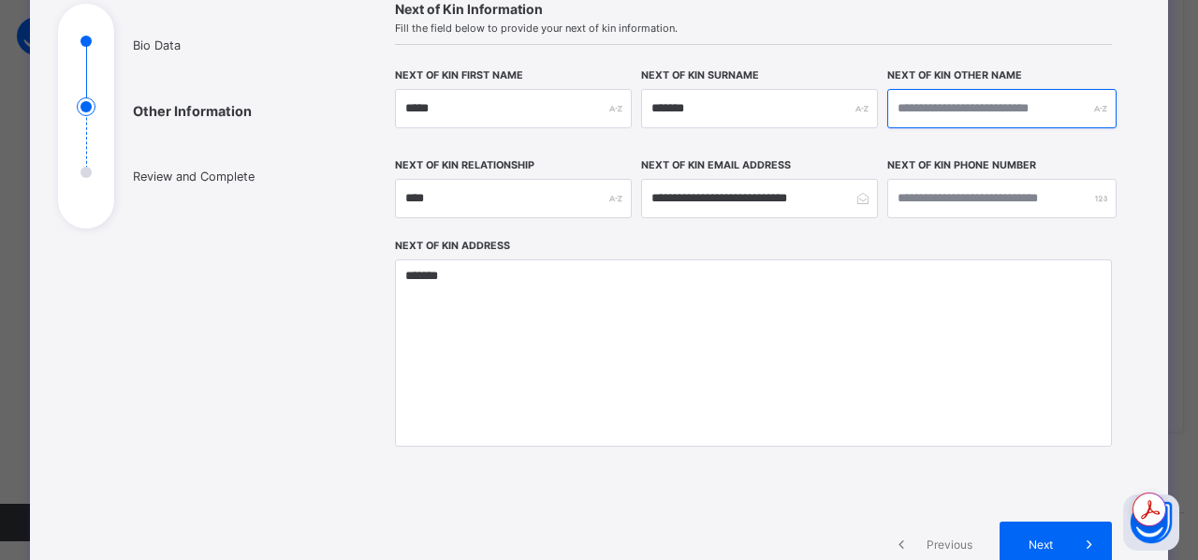
click at [919, 123] on input "text" at bounding box center [1001, 108] width 229 height 39
type input "****"
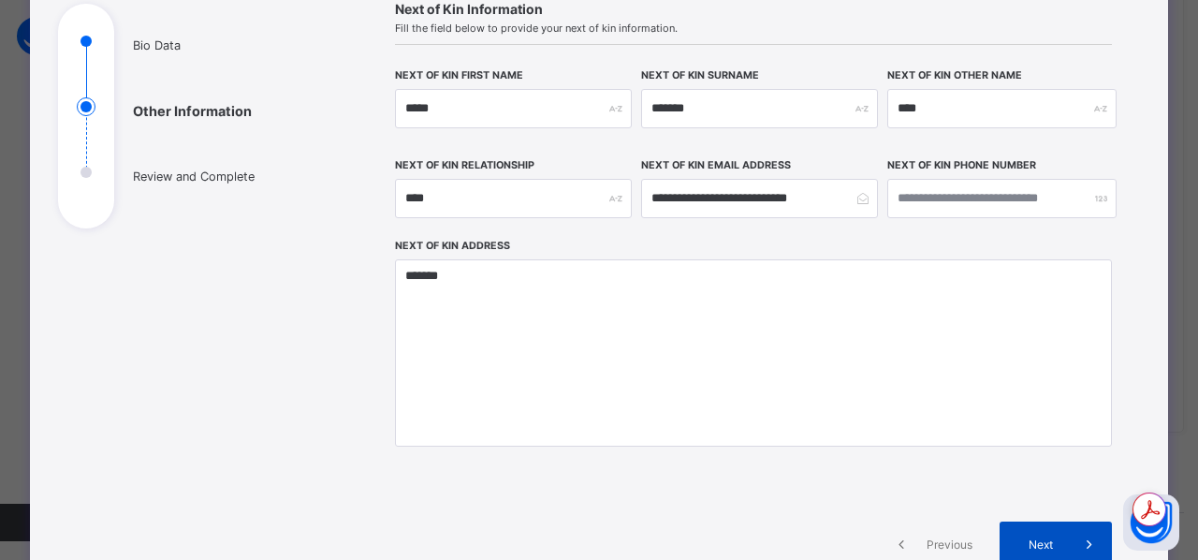
click at [1067, 549] on span at bounding box center [1089, 543] width 45 height 45
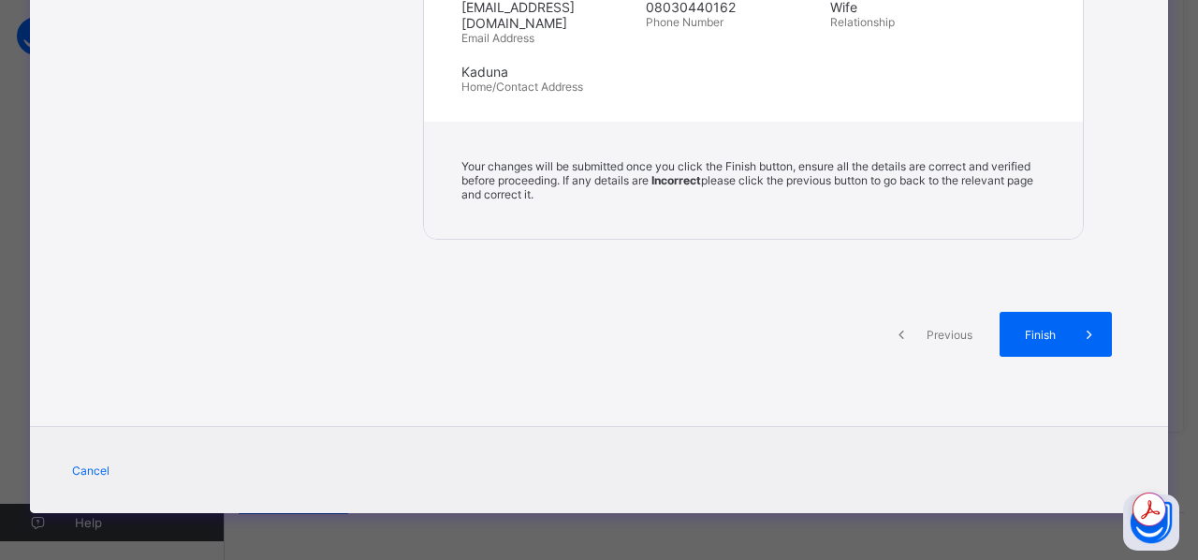
scroll to position [888, 0]
click at [928, 342] on span "Previous" at bounding box center [949, 335] width 51 height 14
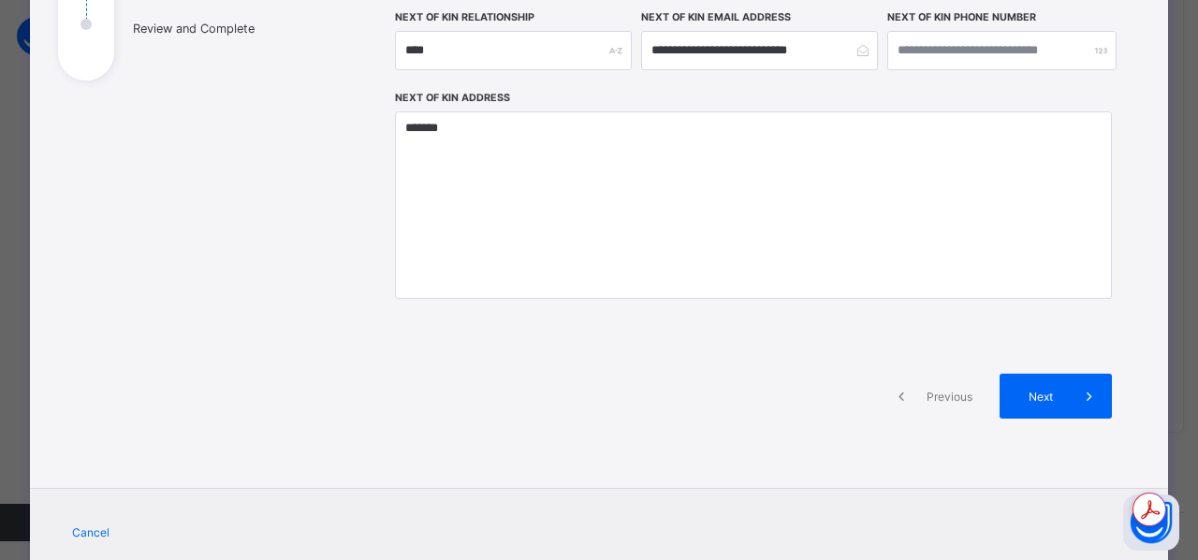
scroll to position [437, 0]
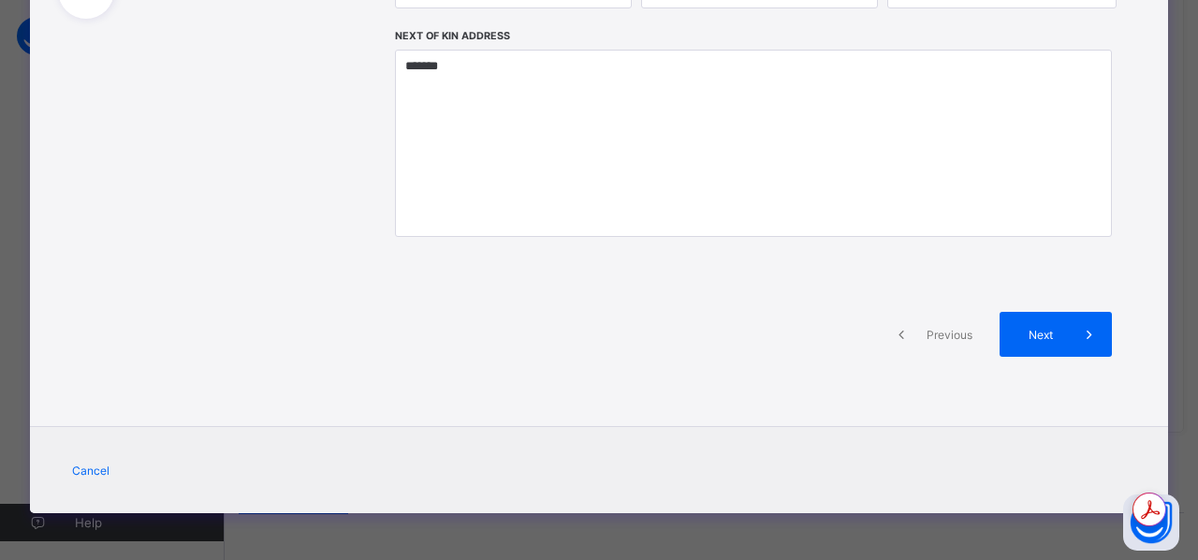
click at [925, 330] on span "Previous" at bounding box center [949, 335] width 51 height 14
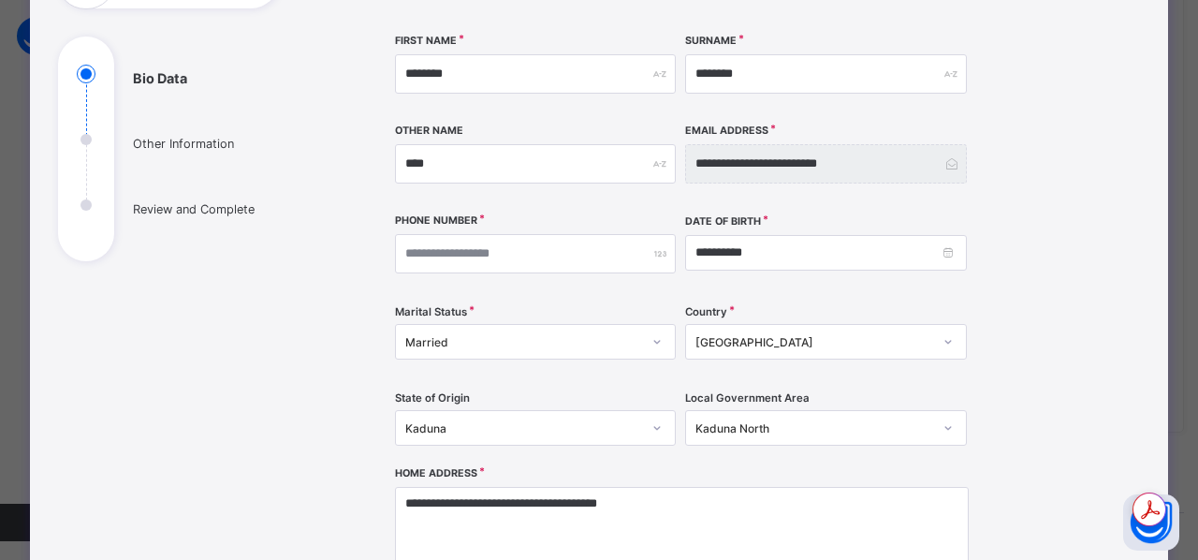
scroll to position [168, 0]
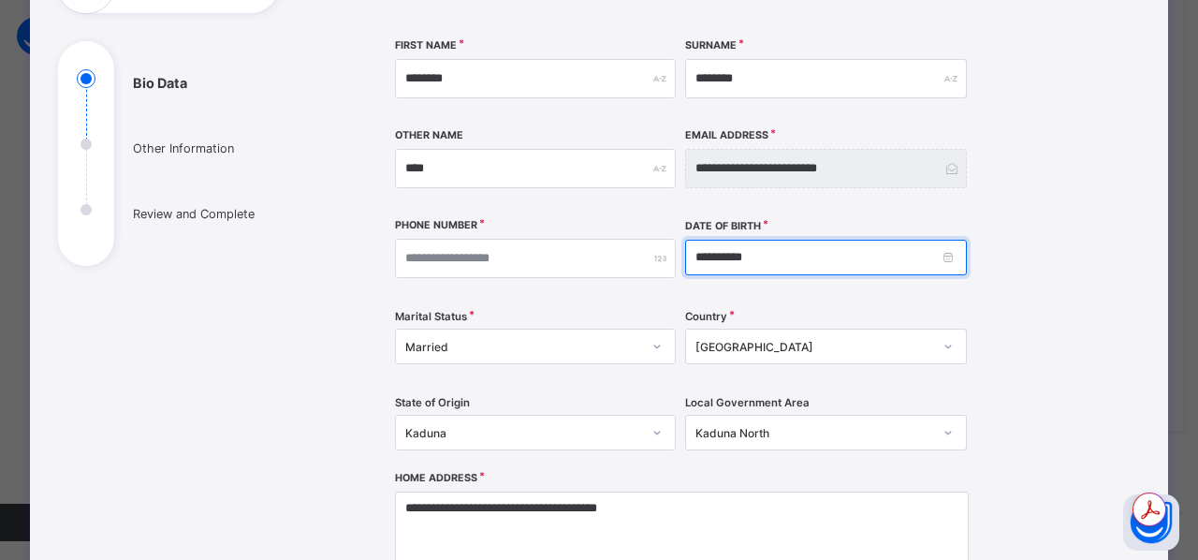
click at [944, 275] on input "**********" at bounding box center [825, 258] width 281 height 36
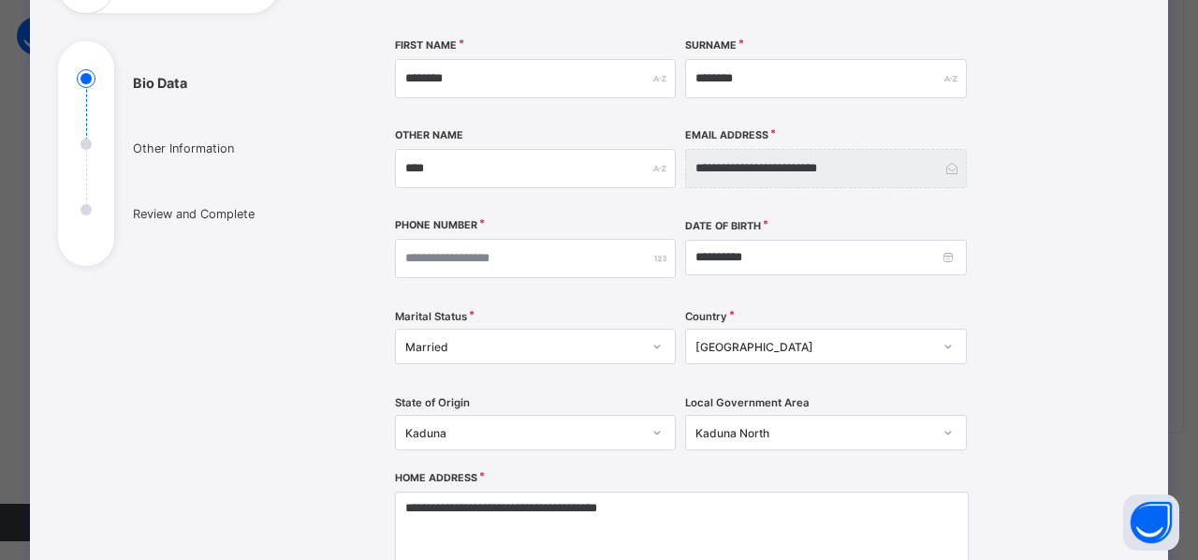
scroll to position [139, 0]
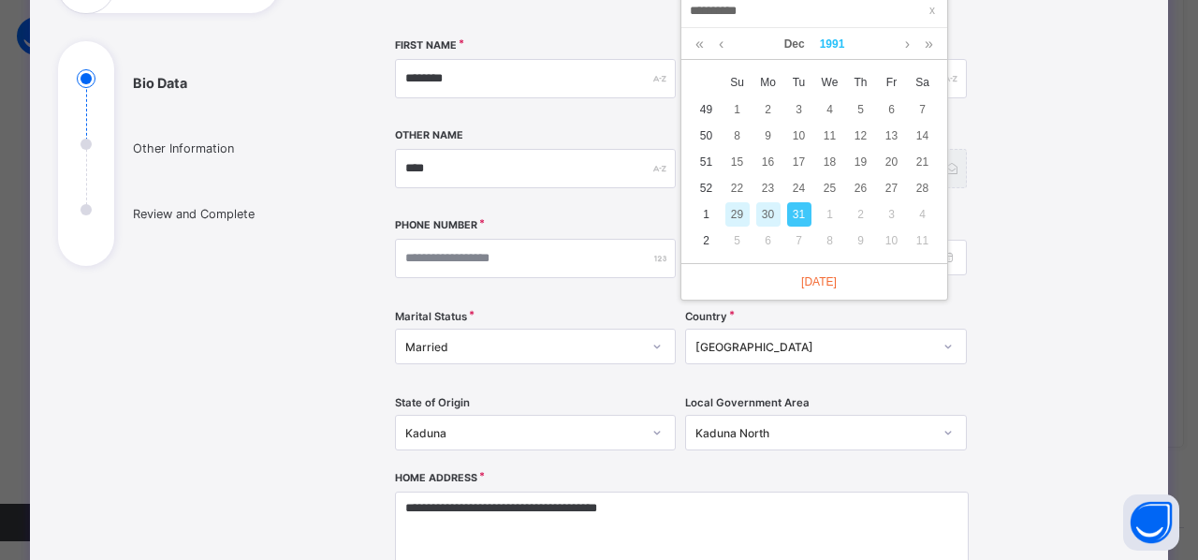
click at [829, 46] on link "1991" at bounding box center [832, 44] width 40 height 32
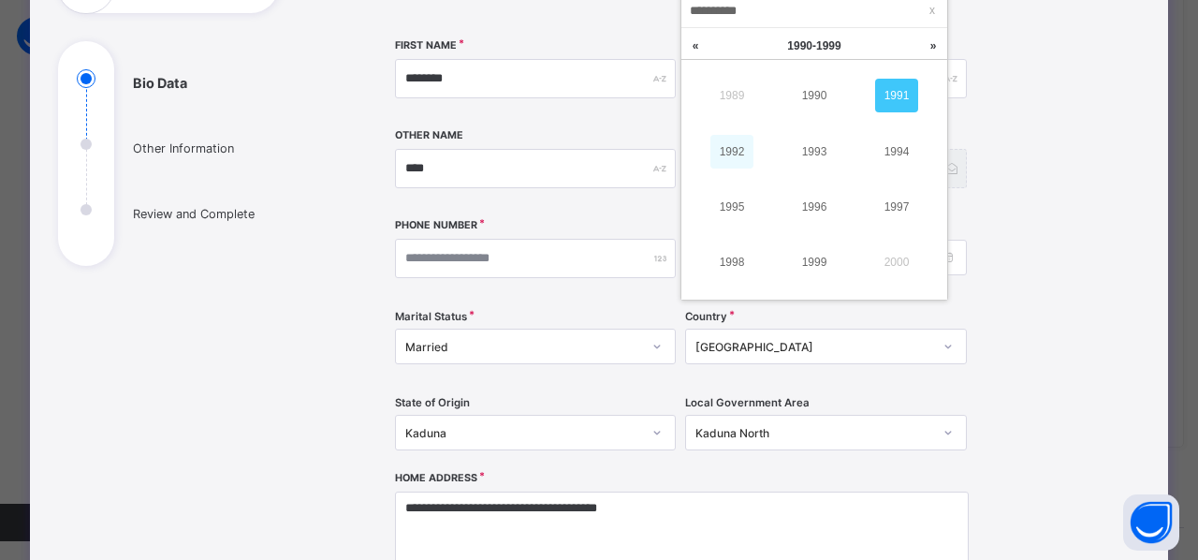
click at [736, 154] on link "1992" at bounding box center [731, 152] width 43 height 34
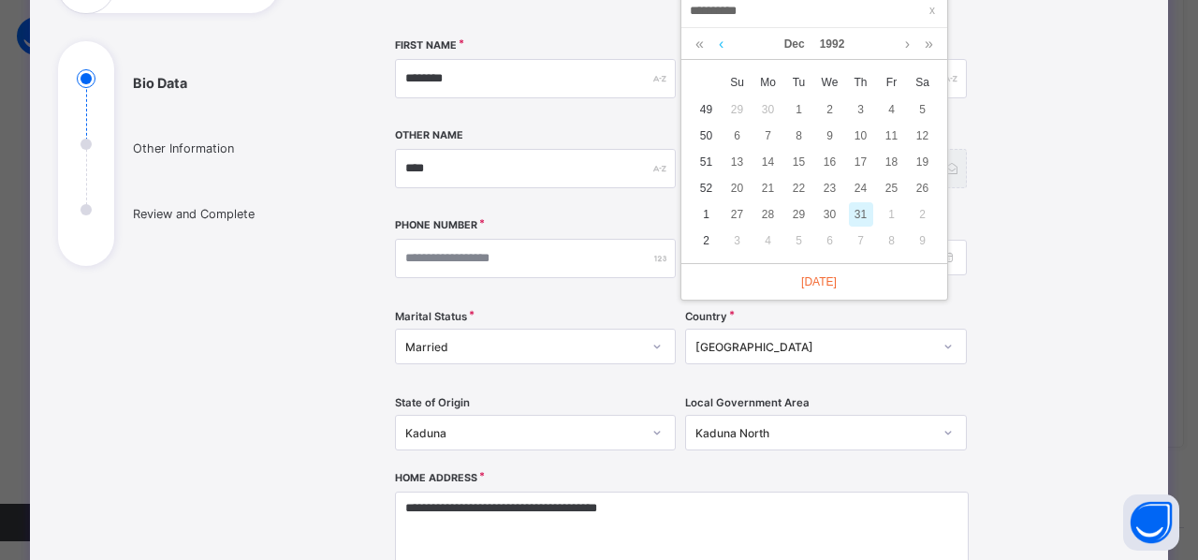
click at [724, 42] on link at bounding box center [721, 44] width 14 height 32
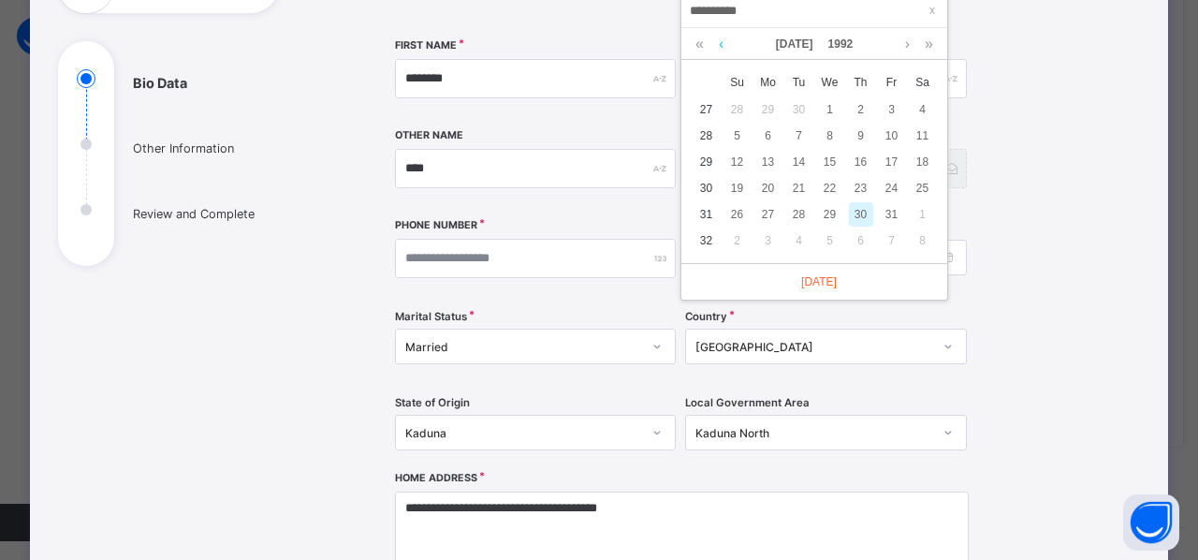
click at [724, 42] on link at bounding box center [721, 44] width 14 height 32
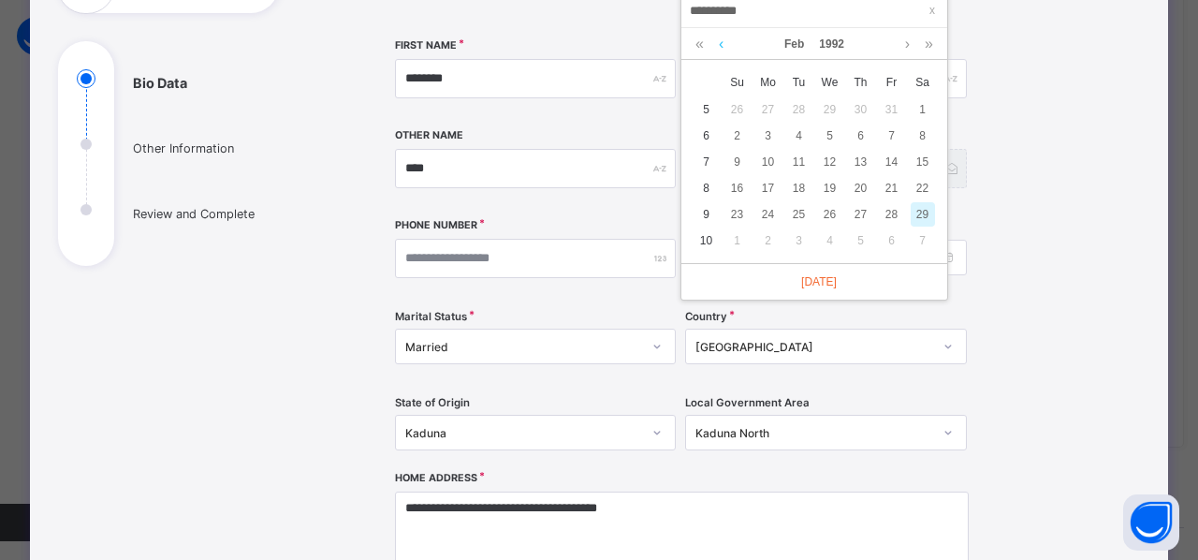
click at [724, 42] on link at bounding box center [721, 44] width 14 height 32
click at [833, 108] on div "1" at bounding box center [830, 109] width 24 height 24
type input "**********"
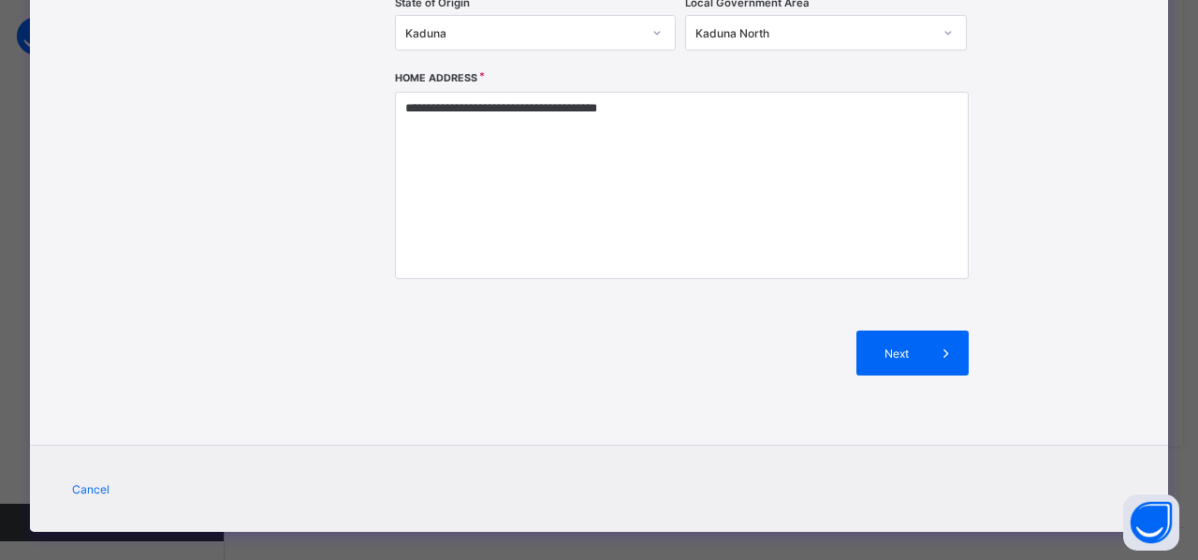
scroll to position [569, 0]
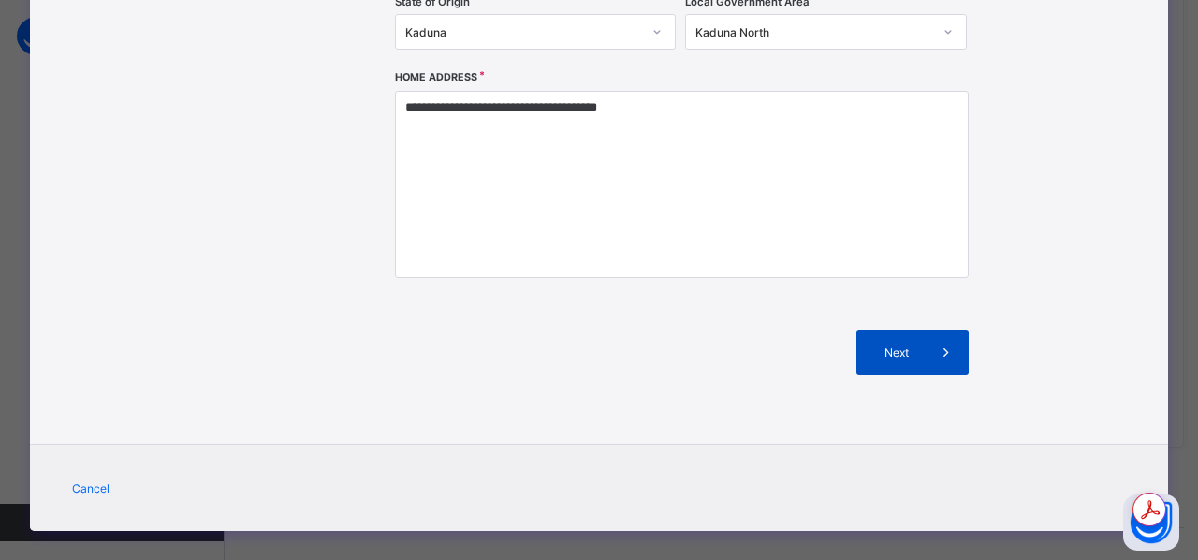
click at [917, 358] on span "Next" at bounding box center [896, 352] width 53 height 14
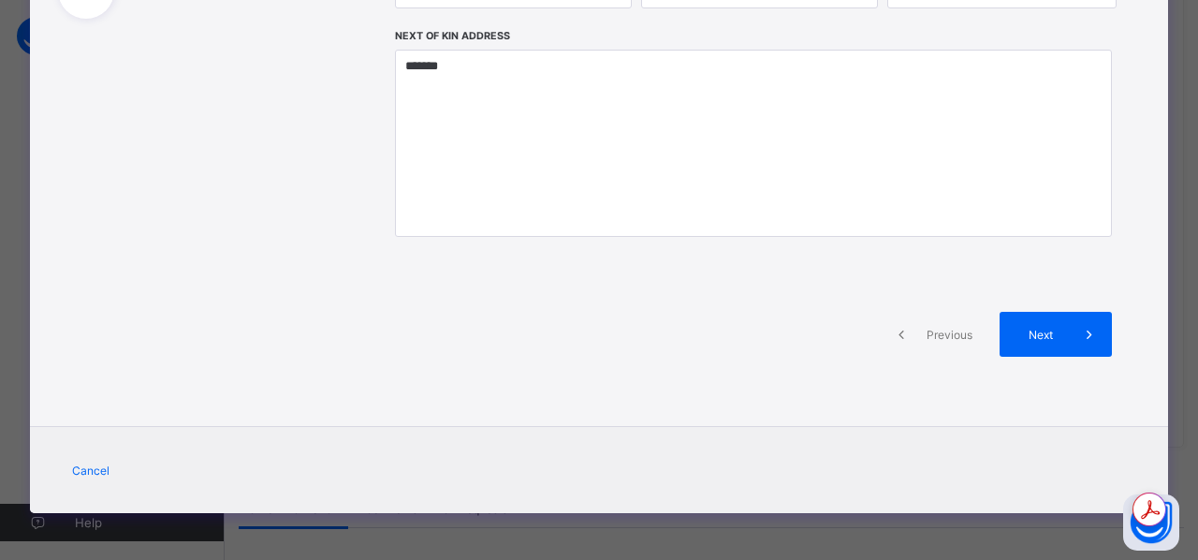
scroll to position [437, 0]
click at [1049, 330] on span "Next" at bounding box center [1040, 335] width 53 height 14
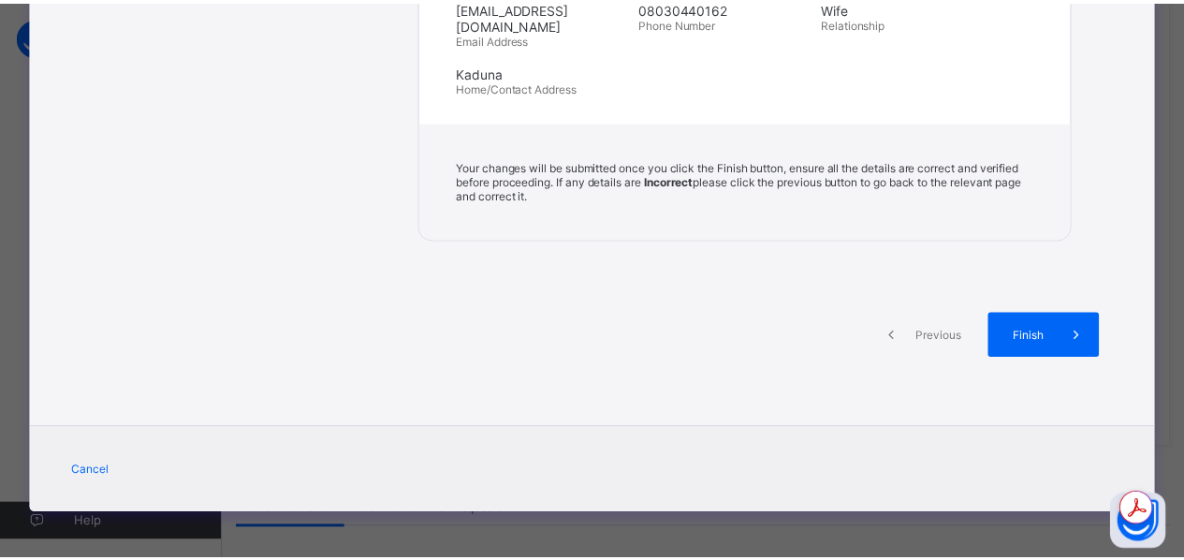
scroll to position [902, 0]
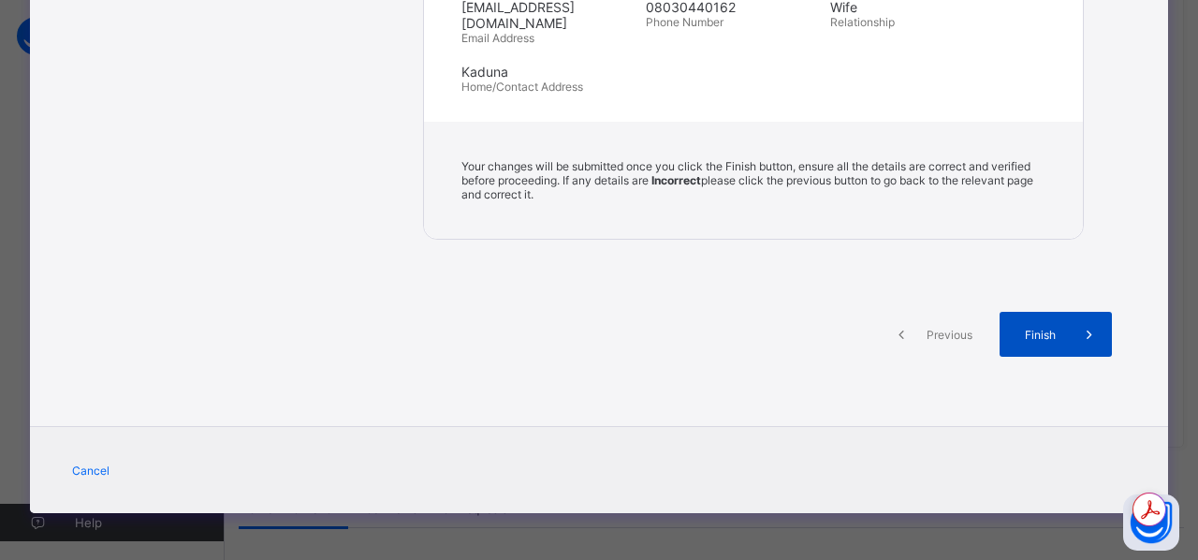
click at [1050, 342] on span "Finish" at bounding box center [1040, 335] width 53 height 14
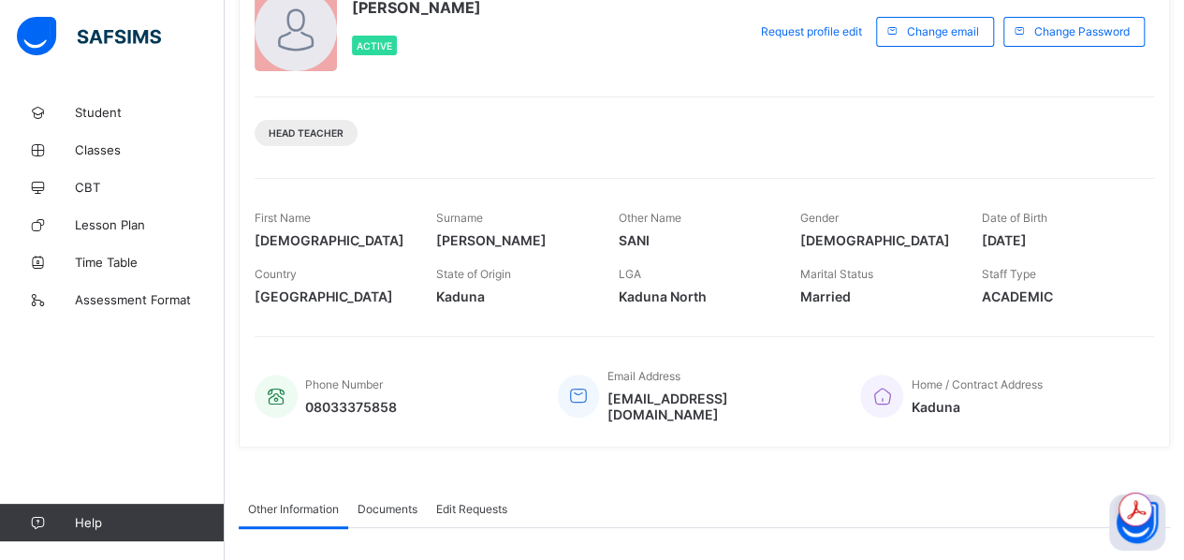
click at [921, 237] on span "[DEMOGRAPHIC_DATA]" at bounding box center [876, 240] width 153 height 16
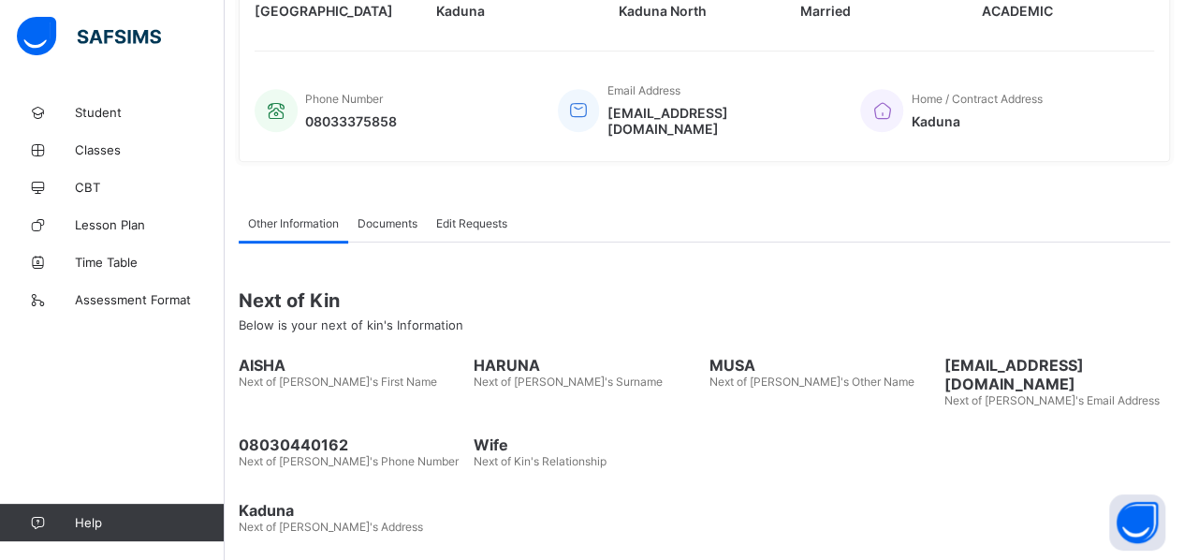
scroll to position [454, 0]
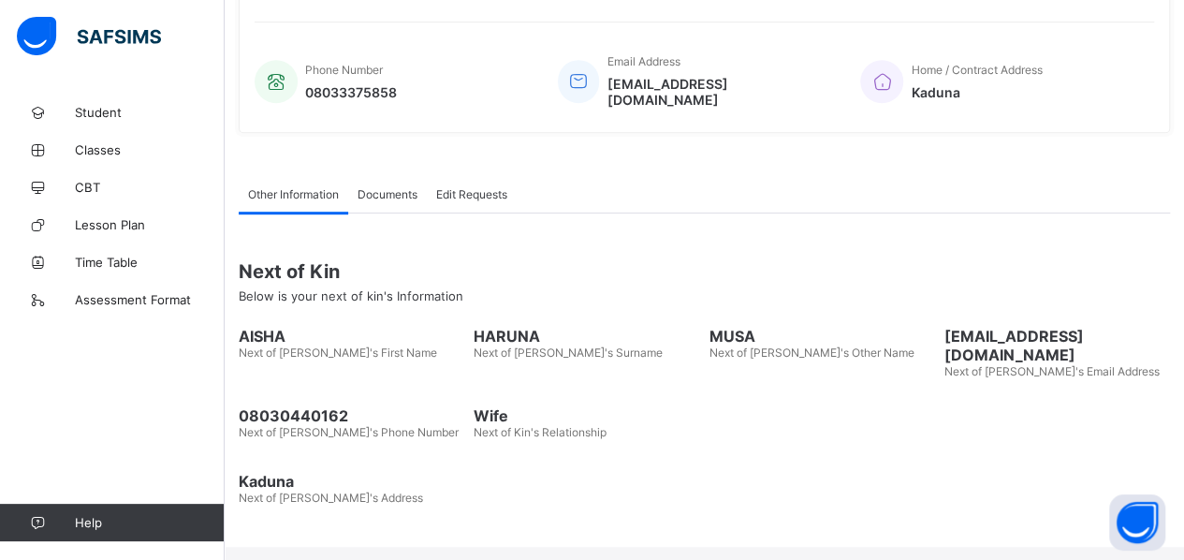
click at [402, 201] on span "Documents" at bounding box center [388, 194] width 60 height 14
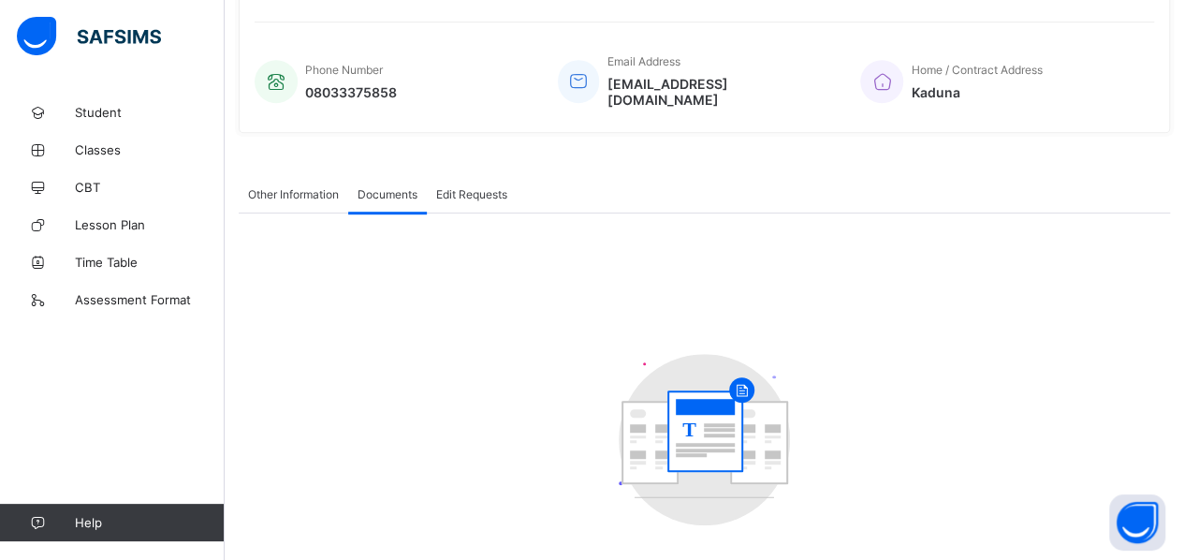
scroll to position [479, 0]
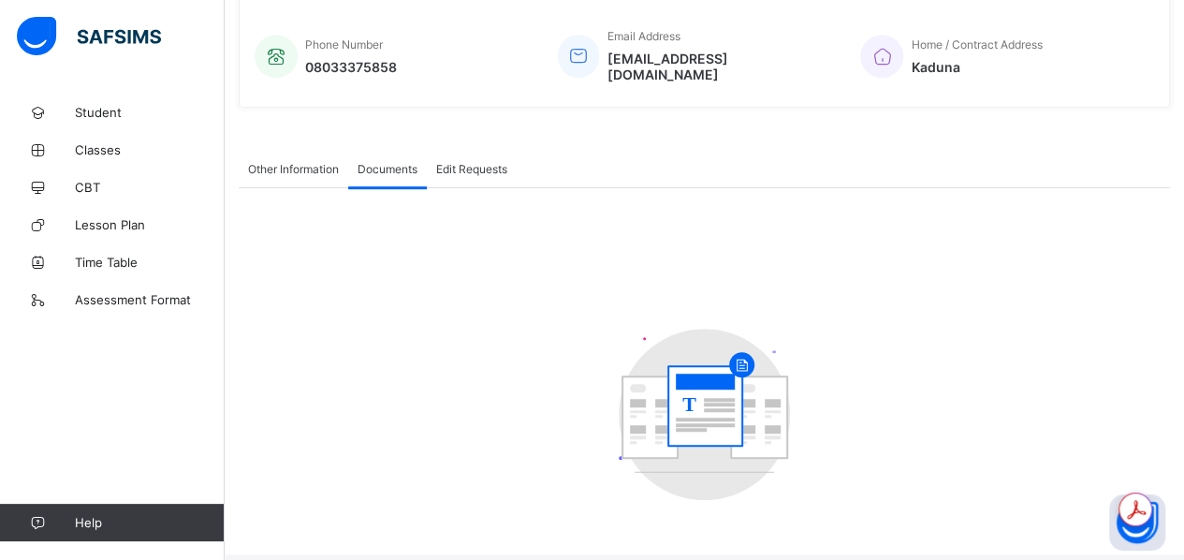
click at [711, 411] on rect at bounding box center [719, 409] width 31 height 4
click at [753, 367] on circle at bounding box center [741, 363] width 25 height 25
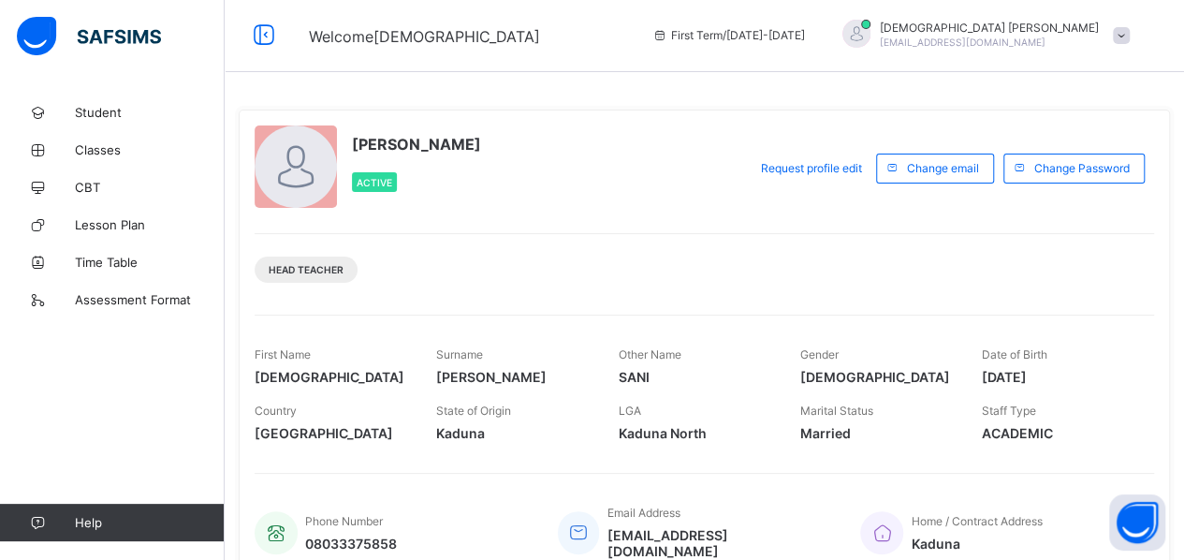
scroll to position [4, 0]
click at [42, 32] on img at bounding box center [89, 36] width 144 height 39
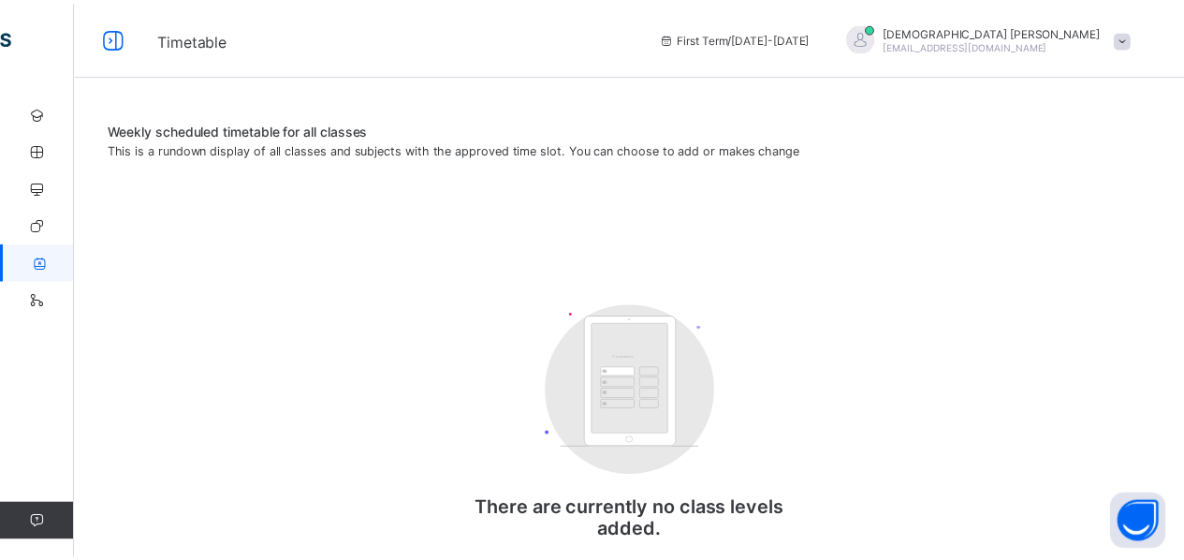
scroll to position [52, 0]
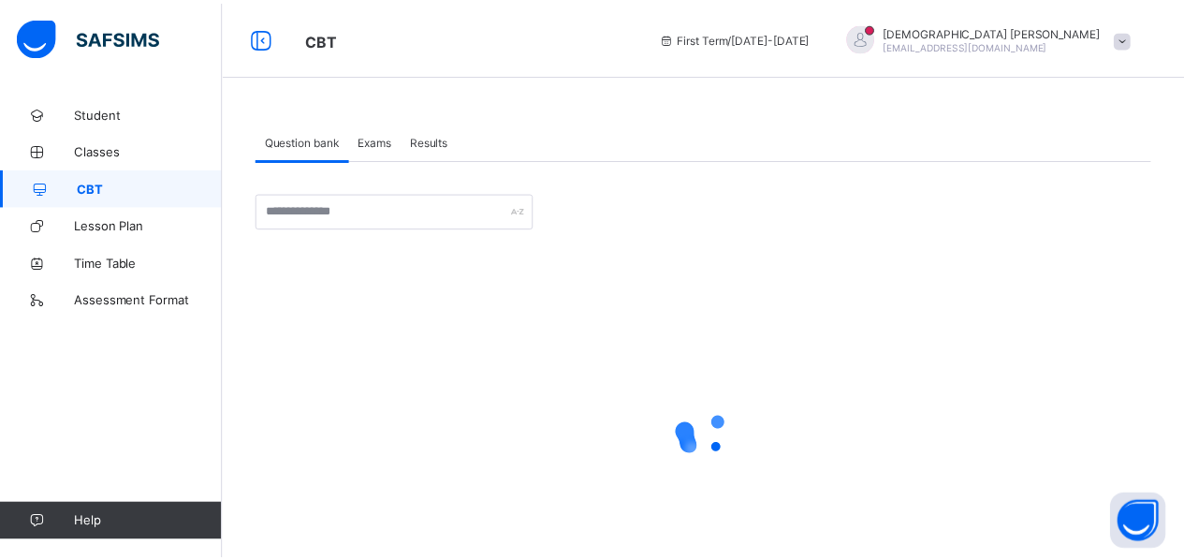
scroll to position [73, 0]
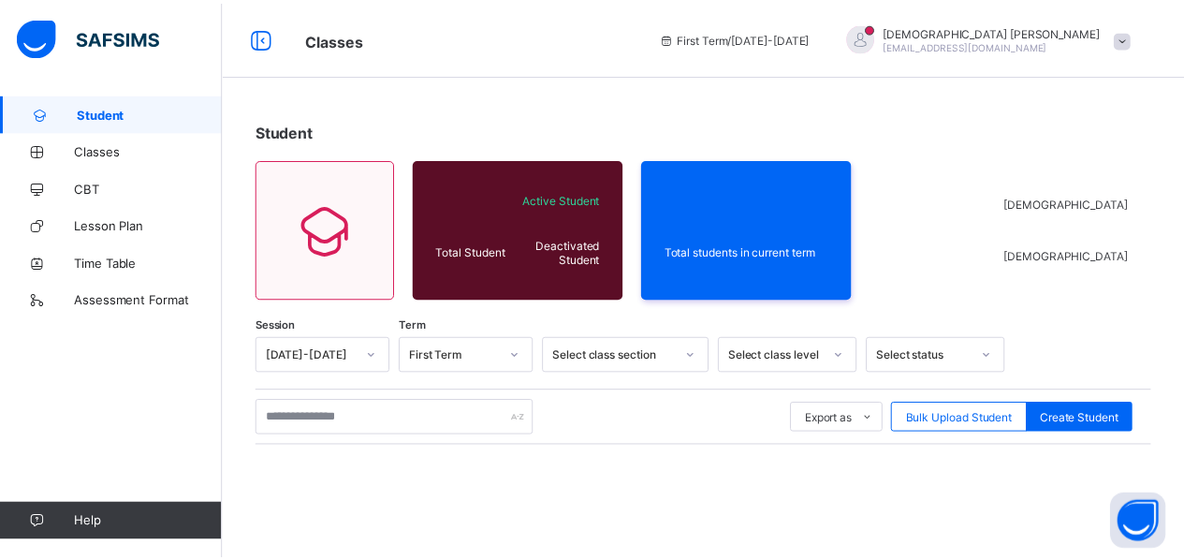
scroll to position [272, 0]
